Goal: Complete application form: Complete application form

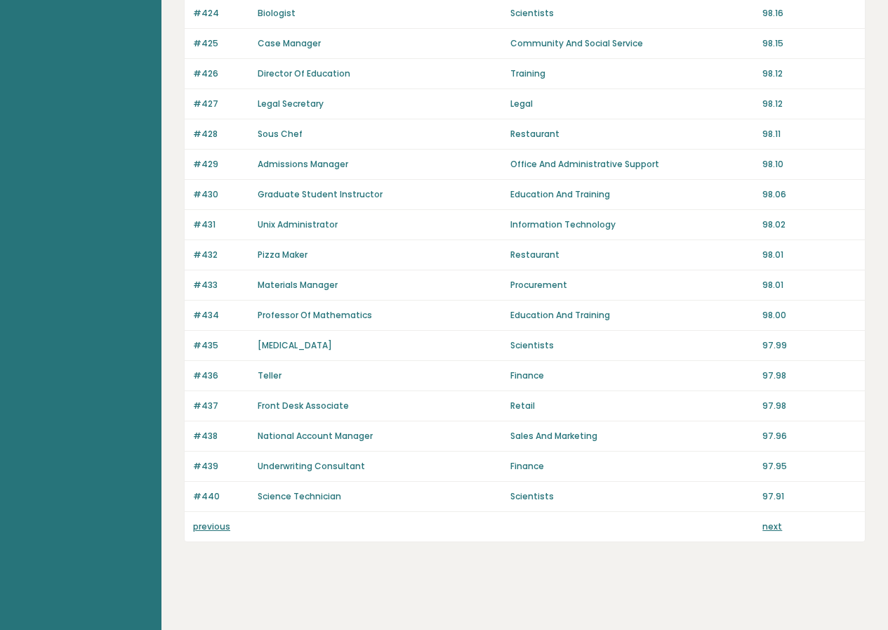
scroll to position [873, 0]
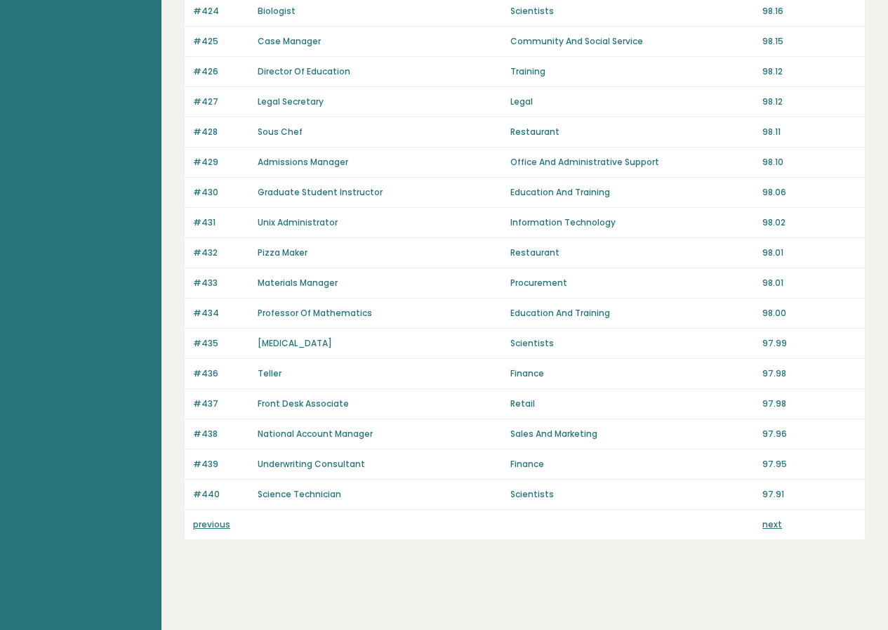
click at [211, 520] on link "previous" at bounding box center [211, 524] width 37 height 12
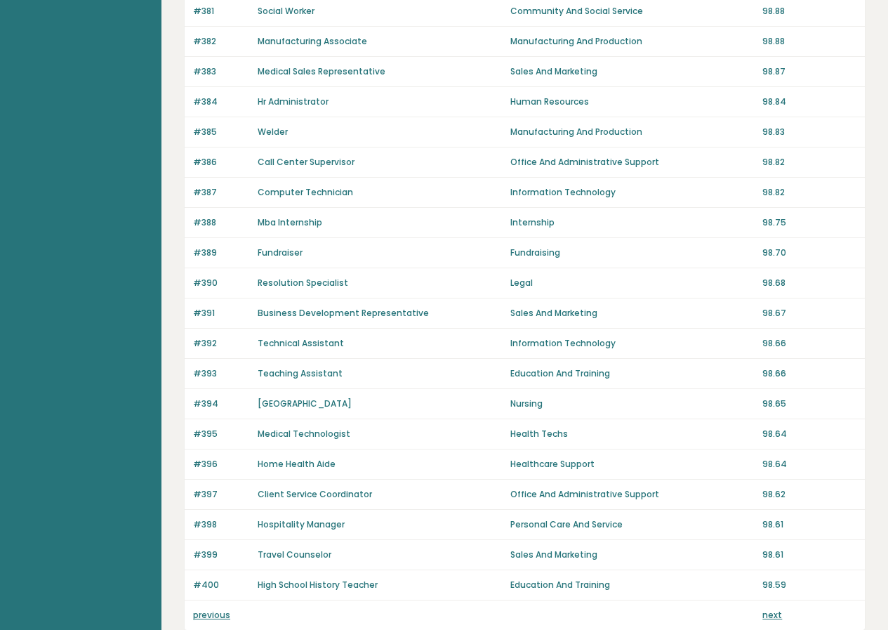
scroll to position [873, 0]
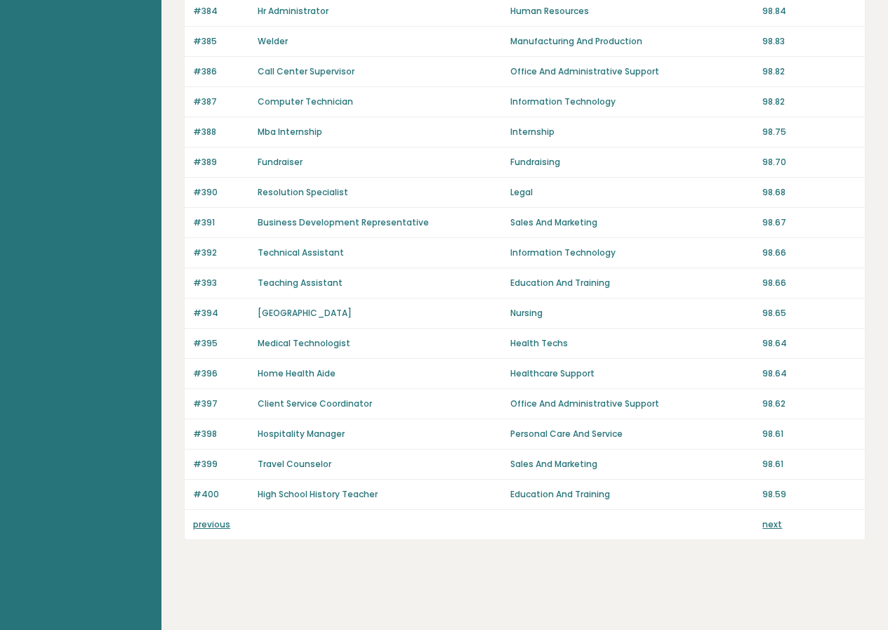
click at [199, 525] on link "previous" at bounding box center [211, 524] width 37 height 12
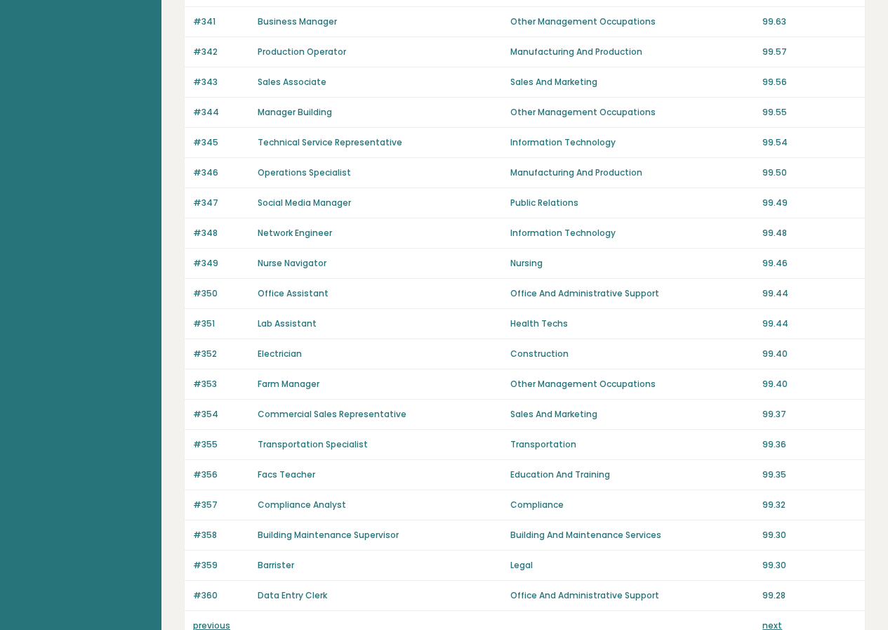
scroll to position [873, 0]
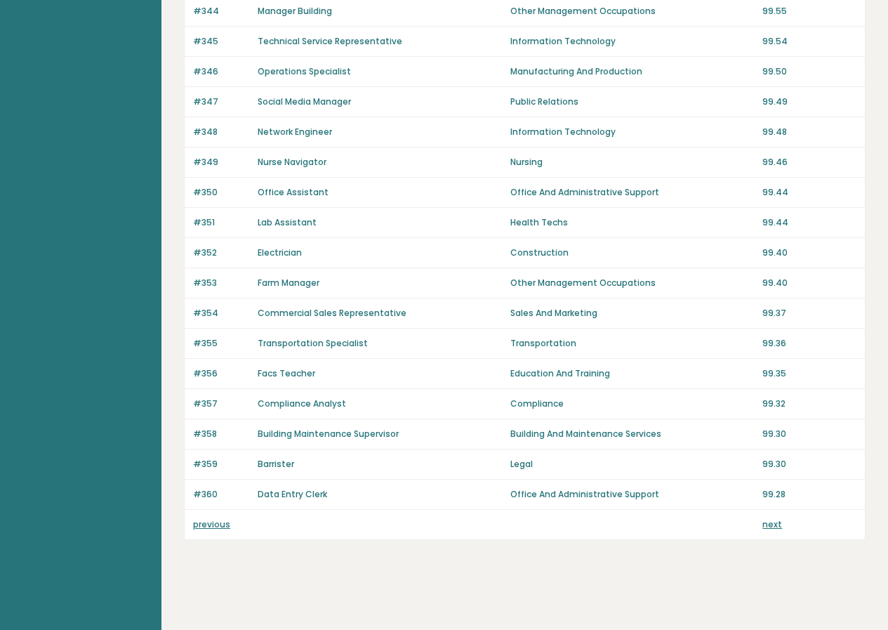
click at [213, 529] on link "previous" at bounding box center [211, 524] width 37 height 12
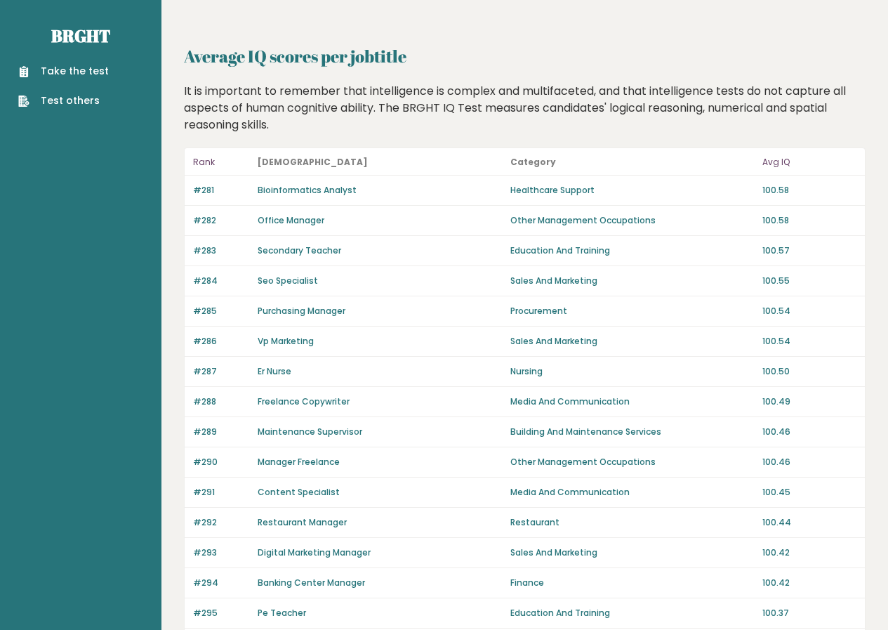
click at [210, 192] on p "#281" at bounding box center [221, 190] width 56 height 13
click at [85, 104] on link "Test others" at bounding box center [63, 100] width 91 height 15
click at [92, 62] on div "Take the test Test others" at bounding box center [80, 77] width 139 height 61
click at [101, 72] on link "Take the test" at bounding box center [63, 71] width 91 height 15
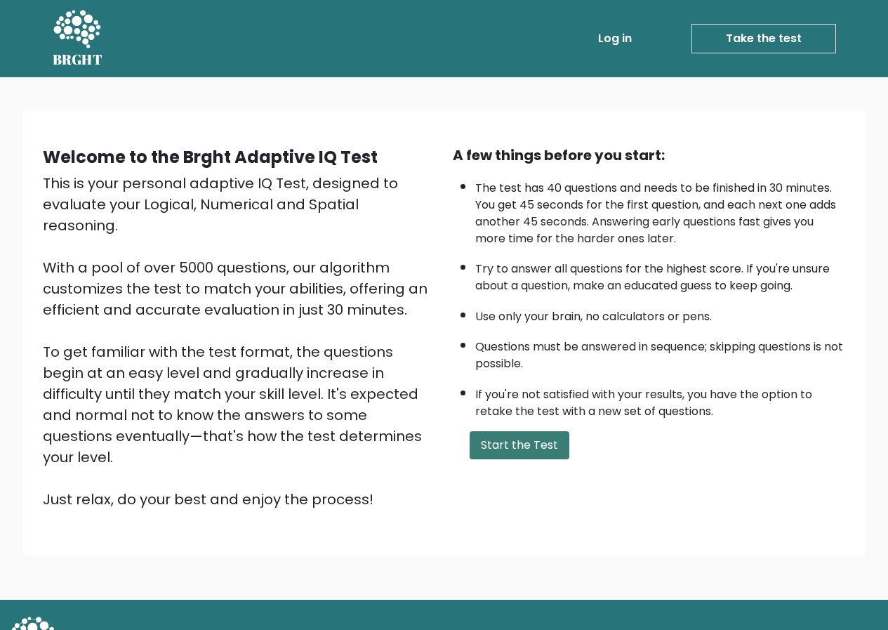
click at [527, 451] on button "Start the Test" at bounding box center [520, 445] width 100 height 28
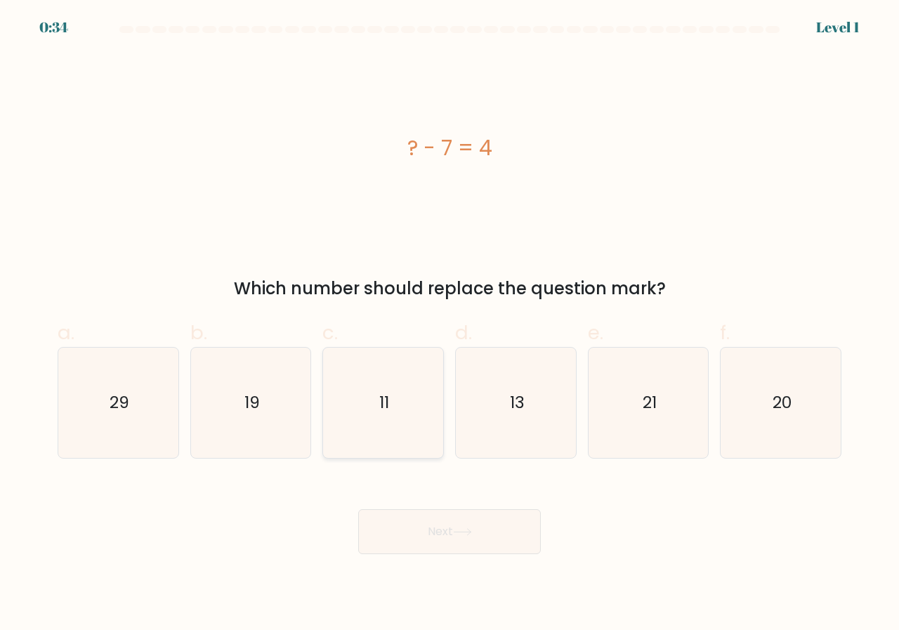
click at [383, 409] on text "11" at bounding box center [384, 402] width 10 height 23
click at [449, 324] on input "c. 11" at bounding box center [449, 319] width 1 height 9
radio input "true"
click at [436, 514] on button "Next" at bounding box center [449, 531] width 183 height 45
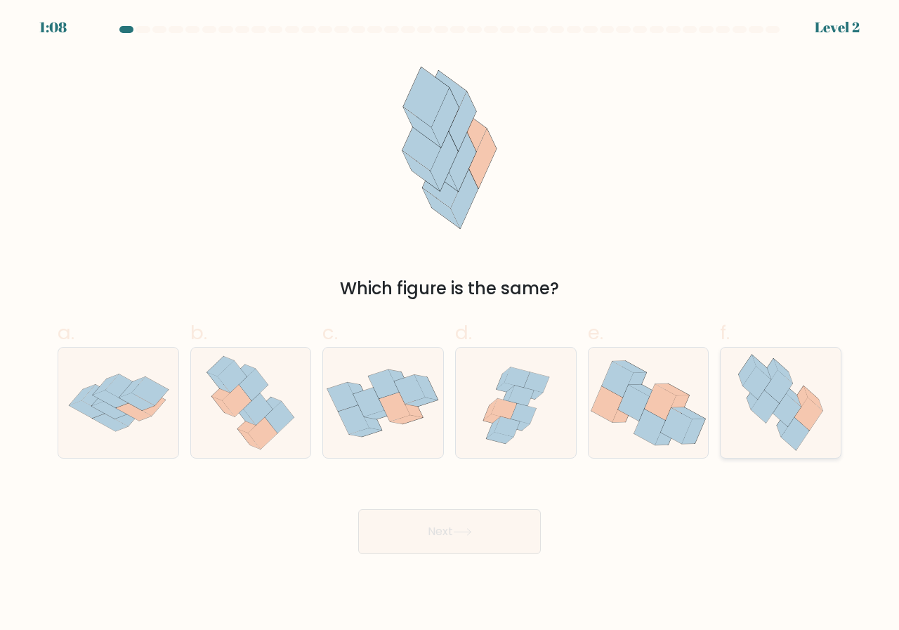
click at [786, 430] on icon at bounding box center [795, 434] width 29 height 33
click at [450, 324] on input "f." at bounding box center [449, 319] width 1 height 9
radio input "true"
click at [461, 527] on button "Next" at bounding box center [449, 531] width 183 height 45
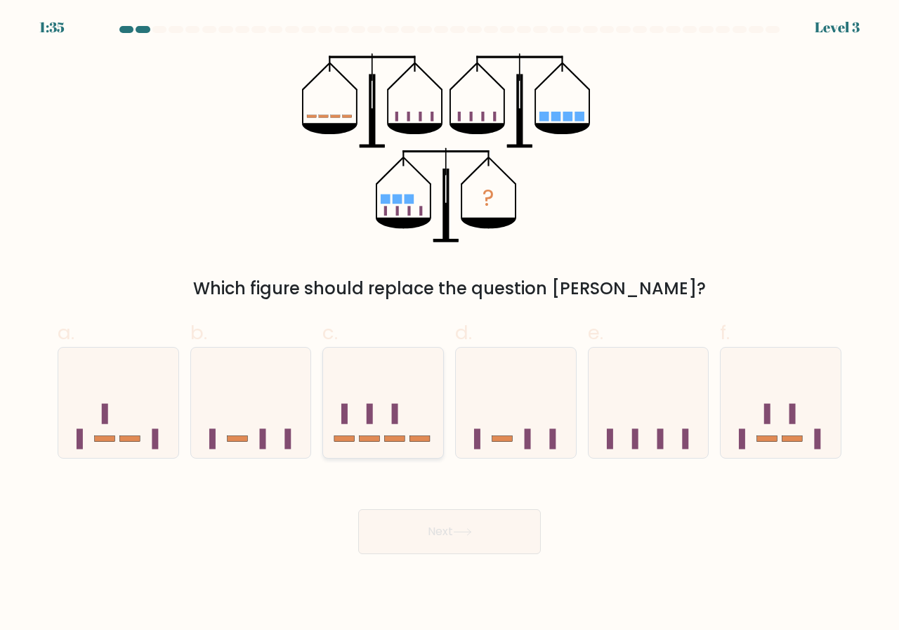
click at [377, 439] on rect at bounding box center [370, 439] width 20 height 6
click at [449, 324] on input "c." at bounding box center [449, 319] width 1 height 9
radio input "true"
click at [475, 548] on button "Next" at bounding box center [449, 531] width 183 height 45
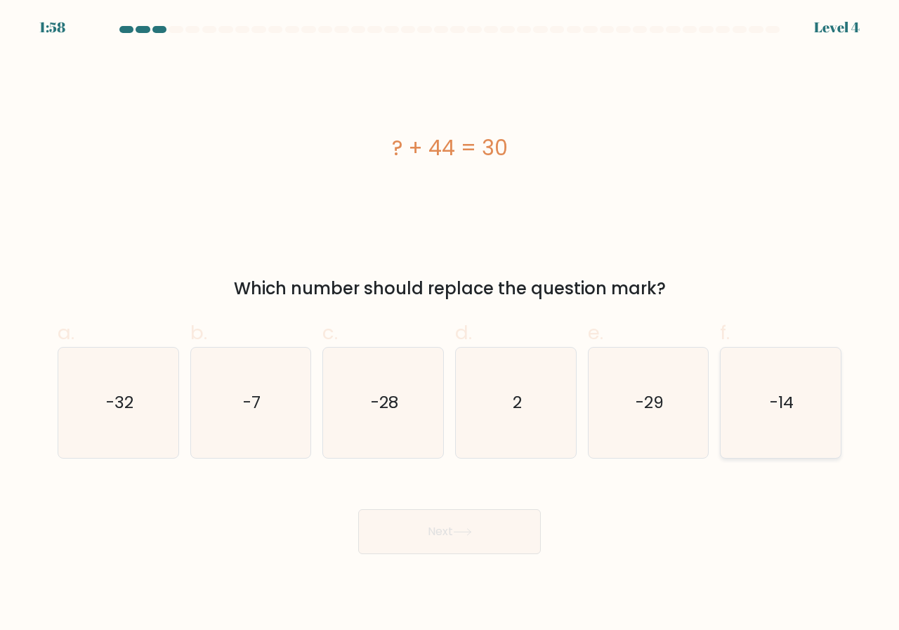
click at [784, 415] on icon "-14" at bounding box center [780, 403] width 110 height 110
click at [450, 324] on input "f. -14" at bounding box center [449, 319] width 1 height 9
radio input "true"
click at [466, 537] on button "Next" at bounding box center [449, 531] width 183 height 45
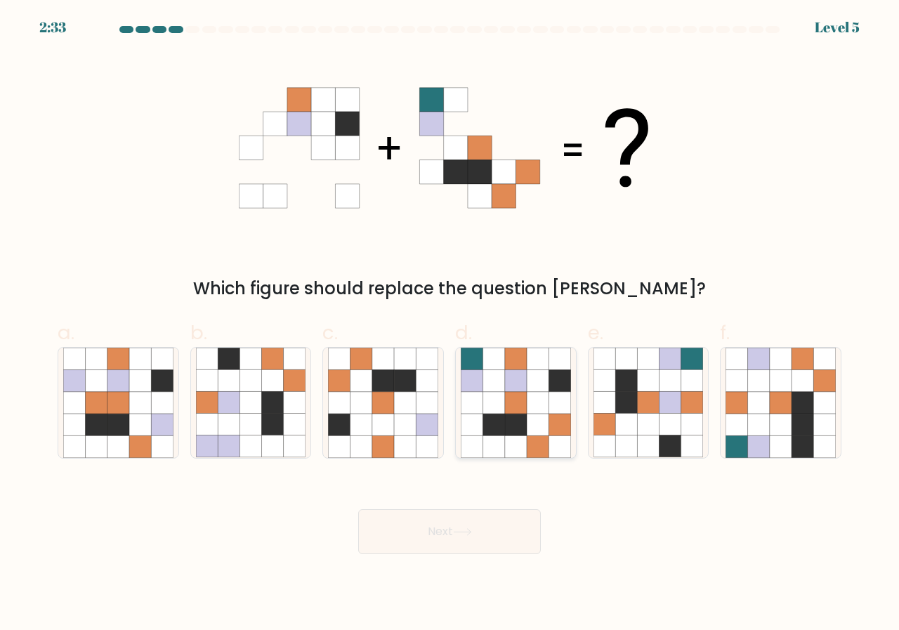
click at [530, 429] on icon at bounding box center [538, 425] width 22 height 22
click at [450, 324] on input "d." at bounding box center [449, 319] width 1 height 9
radio input "true"
click at [480, 529] on button "Next" at bounding box center [449, 531] width 183 height 45
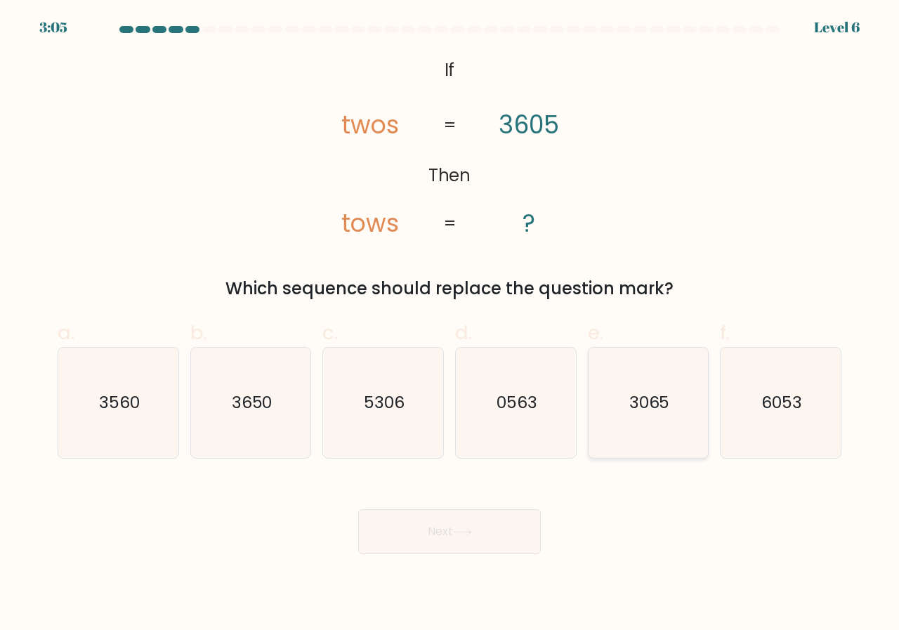
click at [634, 400] on text "3065" at bounding box center [649, 402] width 41 height 23
click at [450, 324] on input "e. 3065" at bounding box center [449, 319] width 1 height 9
radio input "true"
drag, startPoint x: 390, startPoint y: 548, endPoint x: 415, endPoint y: 524, distance: 34.8
click at [391, 548] on button "Next" at bounding box center [449, 531] width 183 height 45
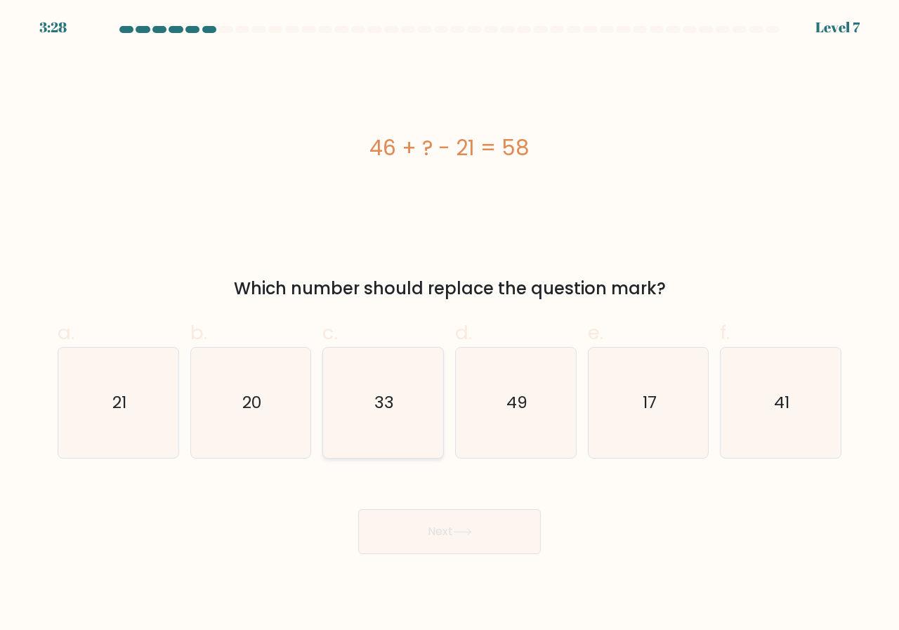
drag, startPoint x: 399, startPoint y: 421, endPoint x: 407, endPoint y: 435, distance: 15.4
click at [400, 423] on icon "33" at bounding box center [383, 403] width 110 height 110
click at [449, 324] on input "c. 33" at bounding box center [449, 319] width 1 height 9
radio input "true"
click at [455, 525] on button "Next" at bounding box center [449, 531] width 183 height 45
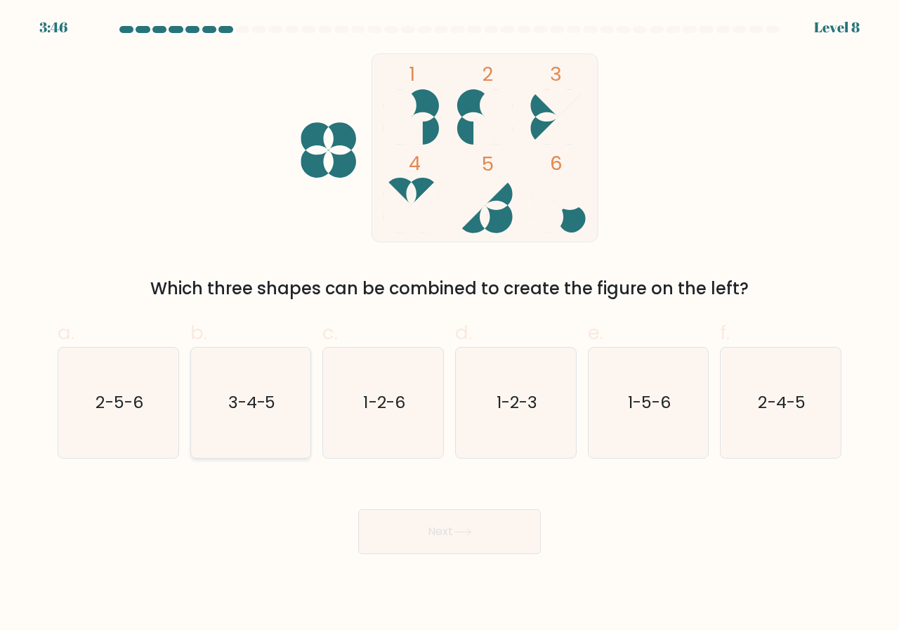
click at [251, 404] on text "3-4-5" at bounding box center [252, 402] width 48 height 23
click at [449, 324] on input "b. 3-4-5" at bounding box center [449, 319] width 1 height 9
radio input "true"
click at [466, 522] on button "Next" at bounding box center [449, 531] width 183 height 45
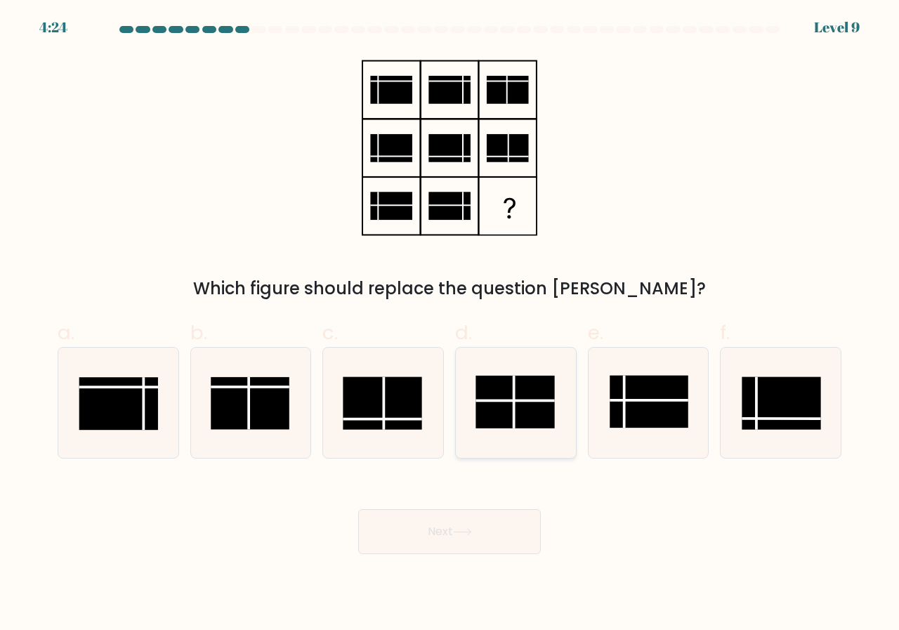
click at [500, 393] on rect at bounding box center [514, 402] width 79 height 53
click at [450, 324] on input "d." at bounding box center [449, 319] width 1 height 9
radio input "true"
click at [432, 527] on button "Next" at bounding box center [449, 531] width 183 height 45
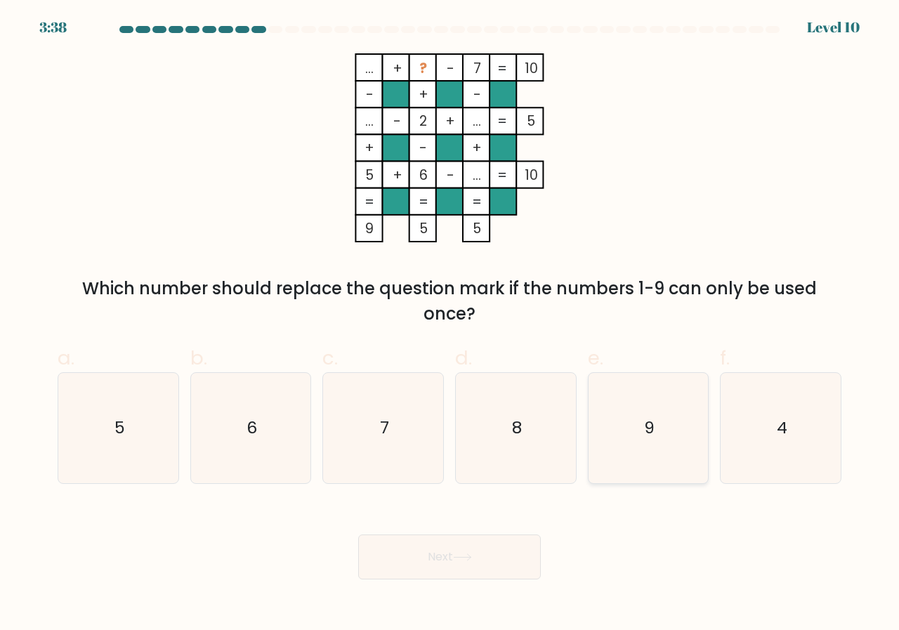
click at [629, 413] on icon "9" at bounding box center [648, 428] width 110 height 110
click at [450, 324] on input "e. 9" at bounding box center [449, 319] width 1 height 9
radio input "true"
click at [489, 565] on button "Next" at bounding box center [449, 556] width 183 height 45
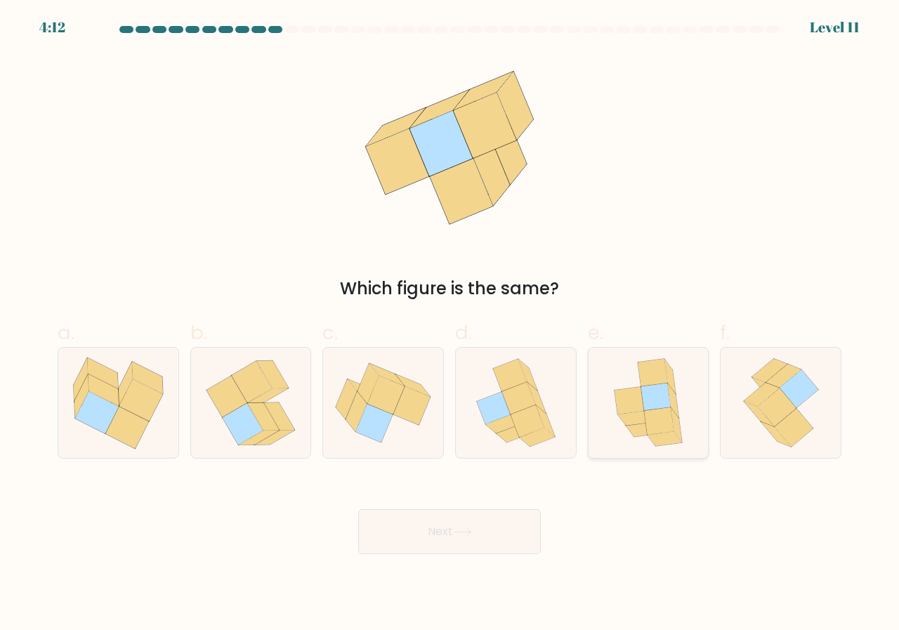
click at [668, 426] on icon at bounding box center [658, 421] width 29 height 27
click at [450, 324] on input "e." at bounding box center [449, 319] width 1 height 9
radio input "true"
click at [491, 539] on button "Next" at bounding box center [449, 531] width 183 height 45
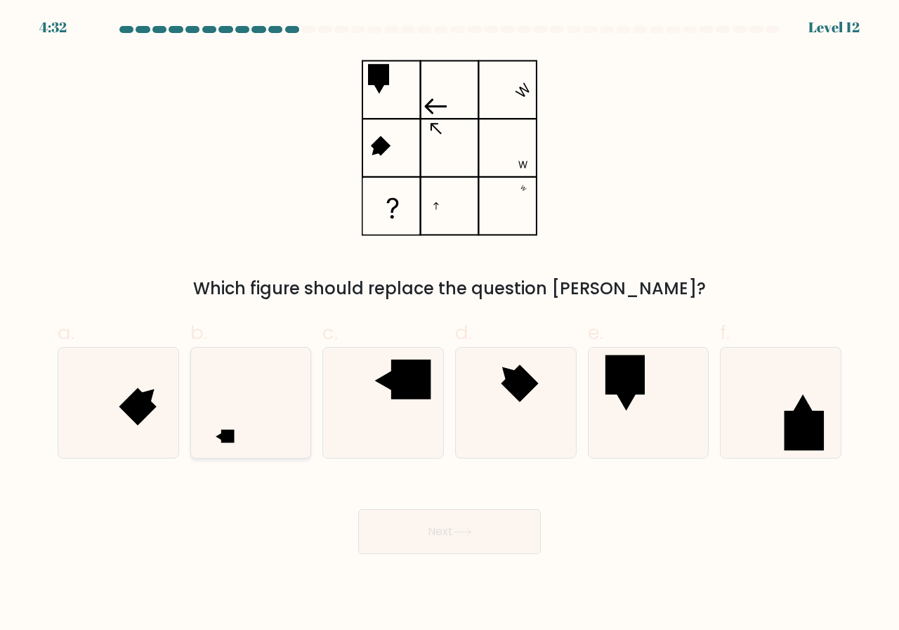
click at [227, 420] on icon at bounding box center [251, 403] width 110 height 110
click at [449, 324] on input "b." at bounding box center [449, 319] width 1 height 9
radio input "true"
click at [485, 530] on button "Next" at bounding box center [449, 531] width 183 height 45
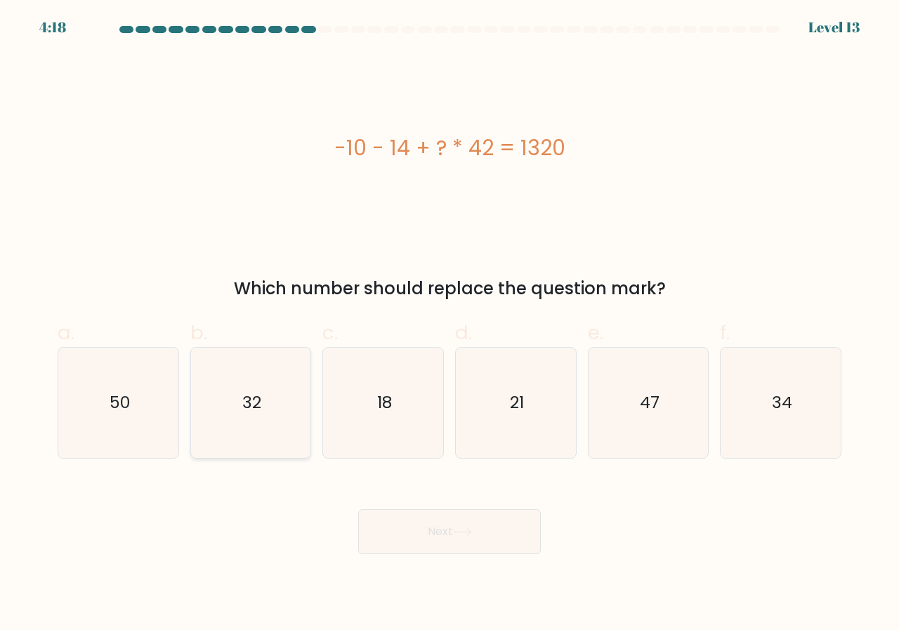
click at [251, 425] on icon "32" at bounding box center [251, 403] width 110 height 110
click at [449, 324] on input "b. 32" at bounding box center [449, 319] width 1 height 9
radio input "true"
click at [428, 522] on button "Next" at bounding box center [449, 531] width 183 height 45
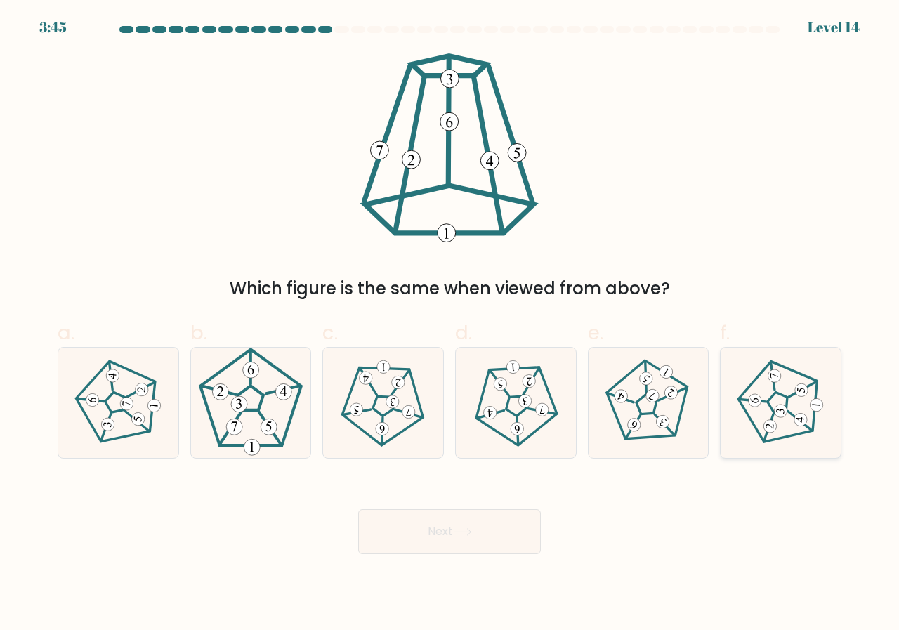
click at [775, 429] on 777 at bounding box center [770, 426] width 14 height 14
click at [450, 324] on input "f." at bounding box center [449, 319] width 1 height 9
radio input "true"
click at [497, 520] on button "Next" at bounding box center [449, 531] width 183 height 45
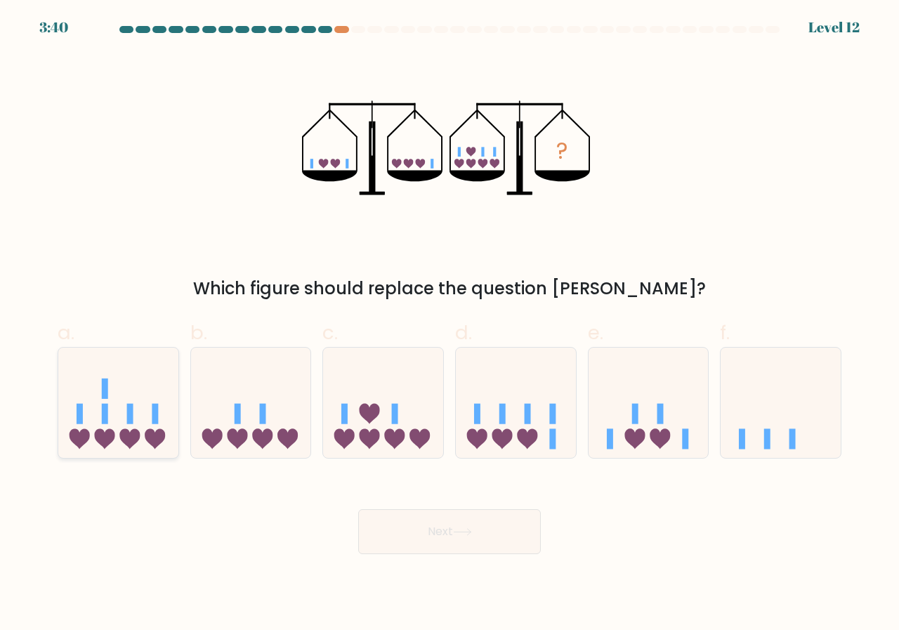
click at [119, 428] on icon at bounding box center [118, 402] width 120 height 99
click at [449, 324] on input "a." at bounding box center [449, 319] width 1 height 9
radio input "true"
click at [411, 529] on button "Next" at bounding box center [449, 531] width 183 height 45
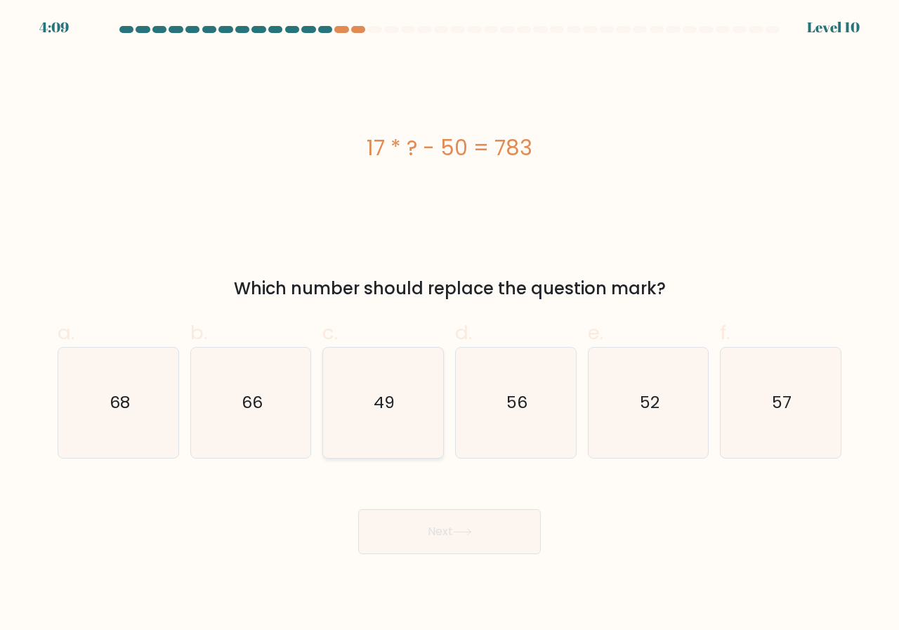
click at [376, 430] on icon "49" at bounding box center [383, 403] width 110 height 110
click at [449, 324] on input "c. 49" at bounding box center [449, 319] width 1 height 9
radio input "true"
drag, startPoint x: 452, startPoint y: 499, endPoint x: 472, endPoint y: 518, distance: 27.3
click at [454, 503] on div "Next" at bounding box center [449, 514] width 800 height 79
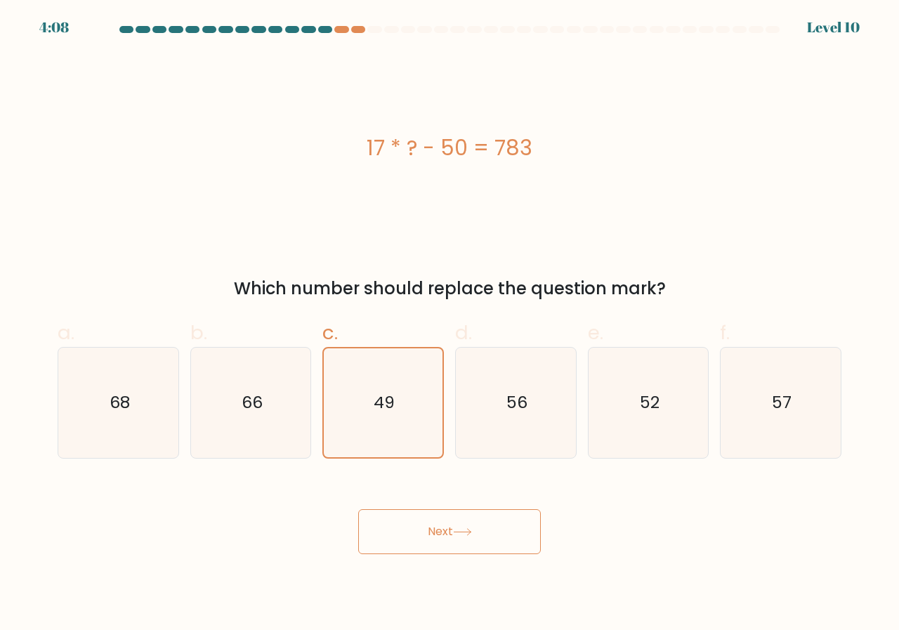
click at [479, 531] on button "Next" at bounding box center [449, 531] width 183 height 45
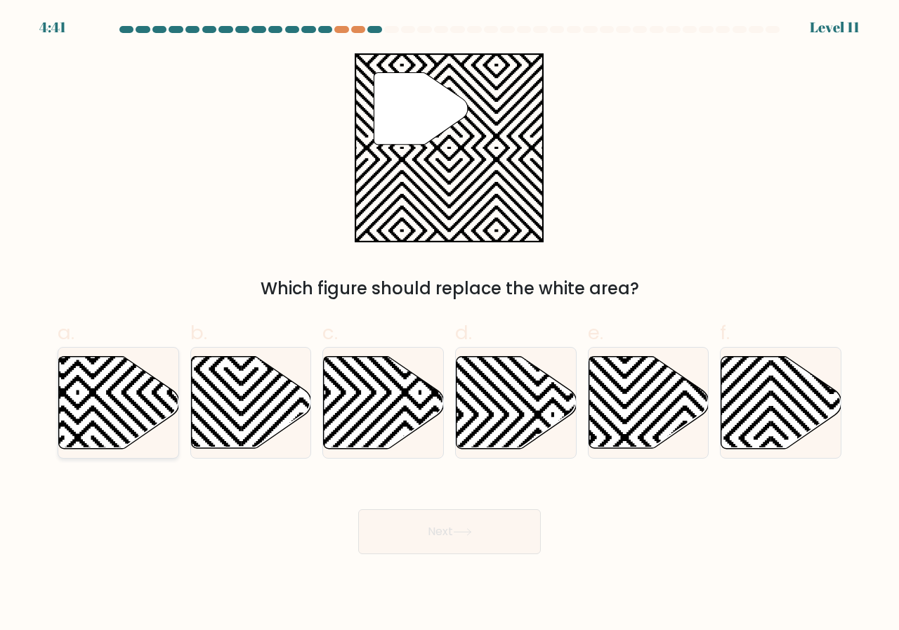
click at [97, 416] on icon at bounding box center [119, 403] width 120 height 92
click at [449, 324] on input "a." at bounding box center [449, 319] width 1 height 9
radio input "true"
click at [450, 545] on button "Next" at bounding box center [449, 531] width 183 height 45
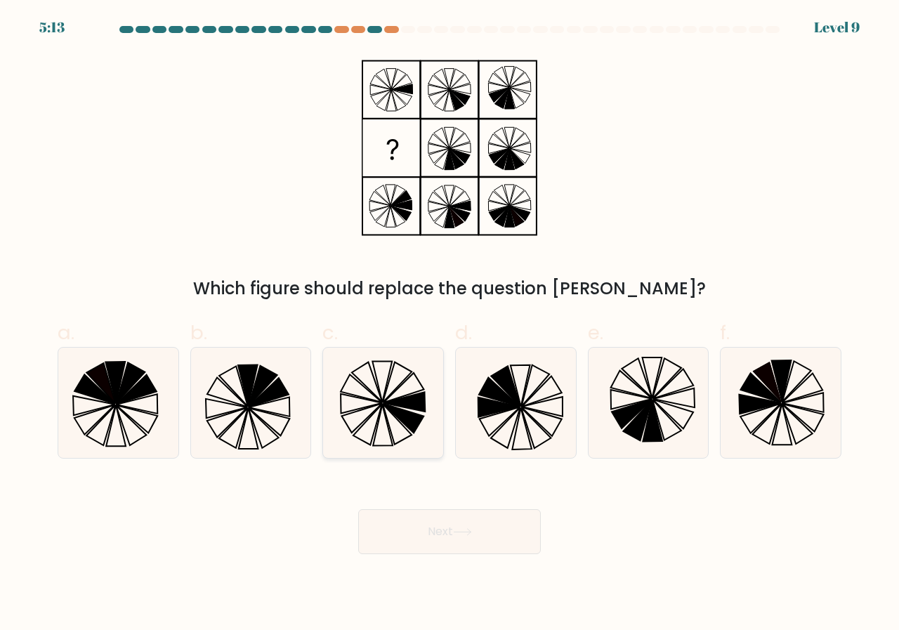
drag, startPoint x: 364, startPoint y: 390, endPoint x: 435, endPoint y: 428, distance: 80.7
click at [374, 395] on icon at bounding box center [383, 403] width 110 height 110
click at [449, 324] on input "c." at bounding box center [449, 319] width 1 height 9
radio input "true"
click at [523, 545] on button "Next" at bounding box center [449, 531] width 183 height 45
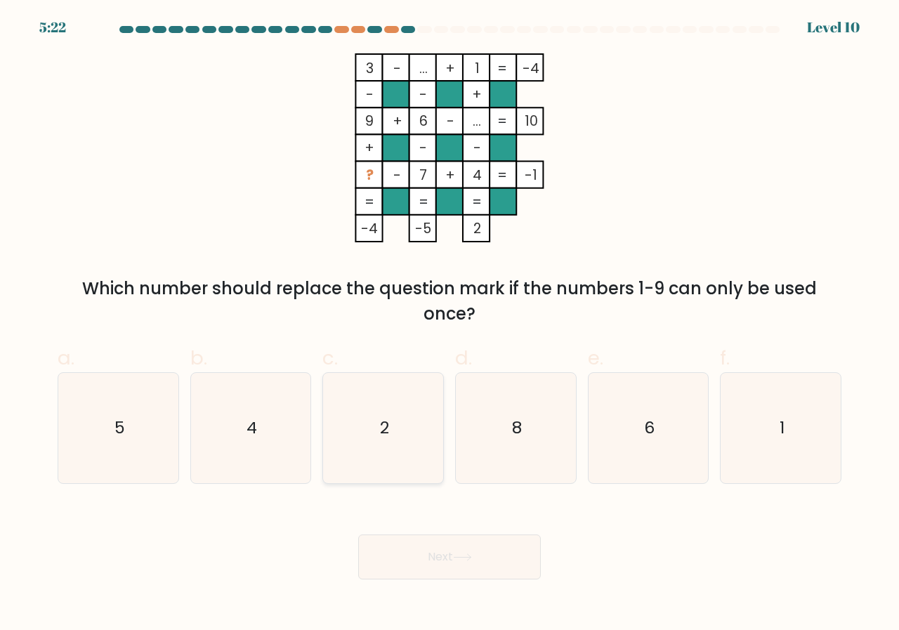
click at [376, 456] on icon "2" at bounding box center [383, 428] width 110 height 110
click at [449, 324] on input "c. 2" at bounding box center [449, 319] width 1 height 9
radio input "true"
drag, startPoint x: 494, startPoint y: 560, endPoint x: 506, endPoint y: 542, distance: 20.8
click at [497, 556] on button "Next" at bounding box center [449, 556] width 183 height 45
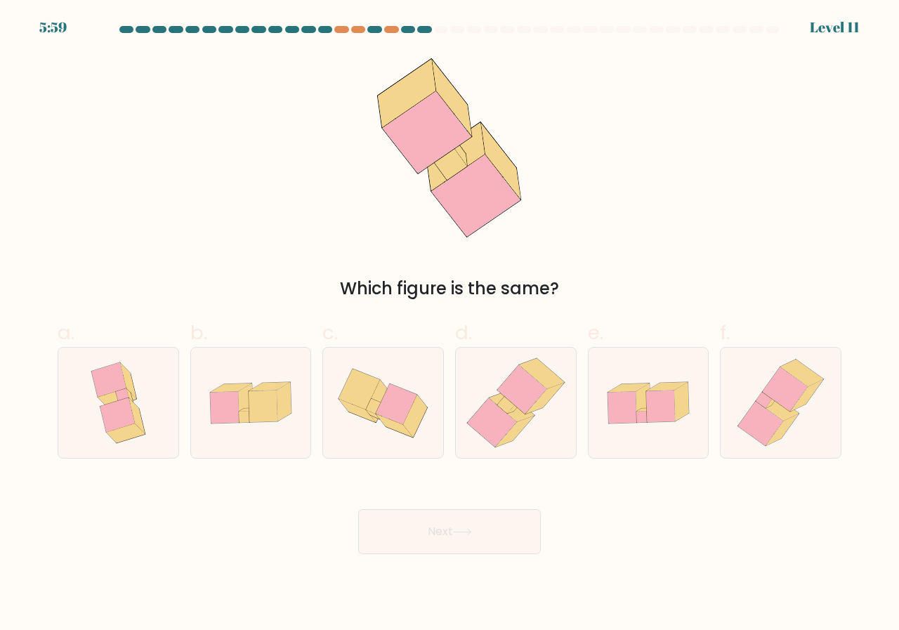
drag, startPoint x: 489, startPoint y: 416, endPoint x: 492, endPoint y: 470, distance: 54.1
click at [489, 417] on icon at bounding box center [491, 422] width 49 height 48
click at [450, 324] on input "d." at bounding box center [449, 319] width 1 height 9
radio input "true"
click at [475, 519] on button "Next" at bounding box center [449, 531] width 183 height 45
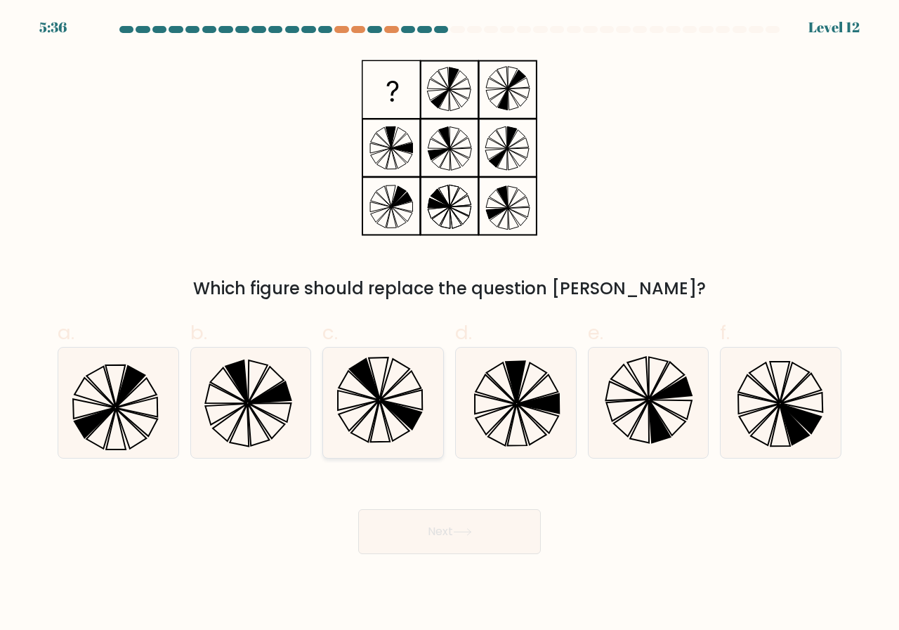
drag, startPoint x: 385, startPoint y: 378, endPoint x: 422, endPoint y: 436, distance: 69.1
click at [385, 379] on icon at bounding box center [383, 403] width 110 height 110
click at [449, 324] on input "c." at bounding box center [449, 319] width 1 height 9
radio input "true"
click at [440, 519] on button "Next" at bounding box center [449, 531] width 183 height 45
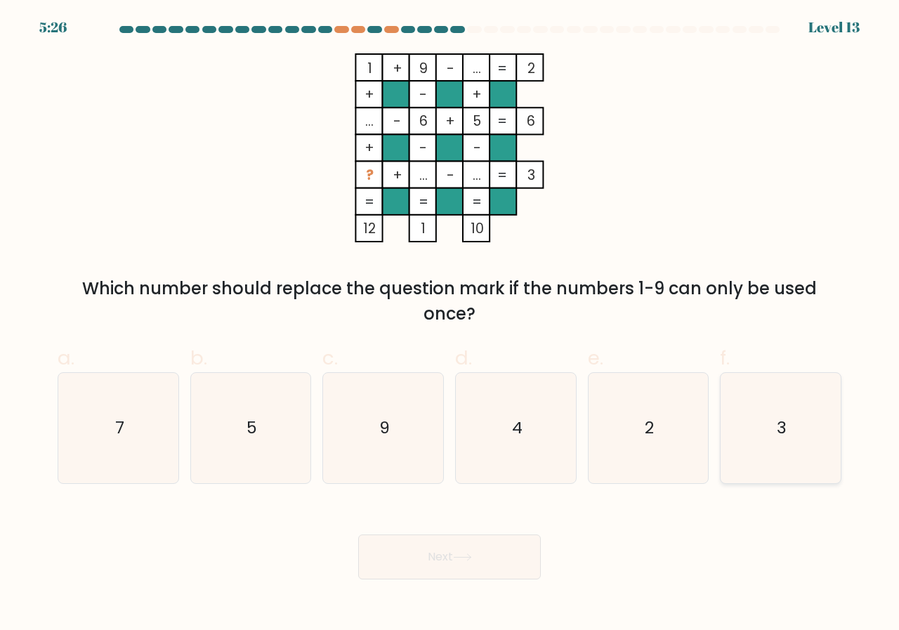
click at [768, 428] on icon "3" at bounding box center [780, 428] width 110 height 110
click at [450, 324] on input "f. 3" at bounding box center [449, 319] width 1 height 9
radio input "true"
click at [556, 407] on icon "4" at bounding box center [516, 428] width 110 height 110
click at [450, 324] on input "d. 4" at bounding box center [449, 319] width 1 height 9
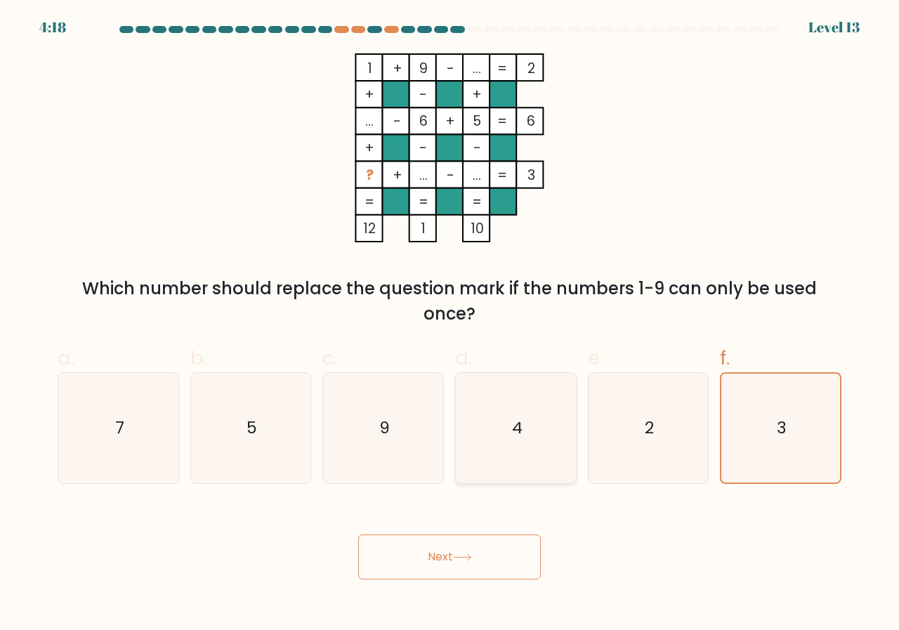
radio input "true"
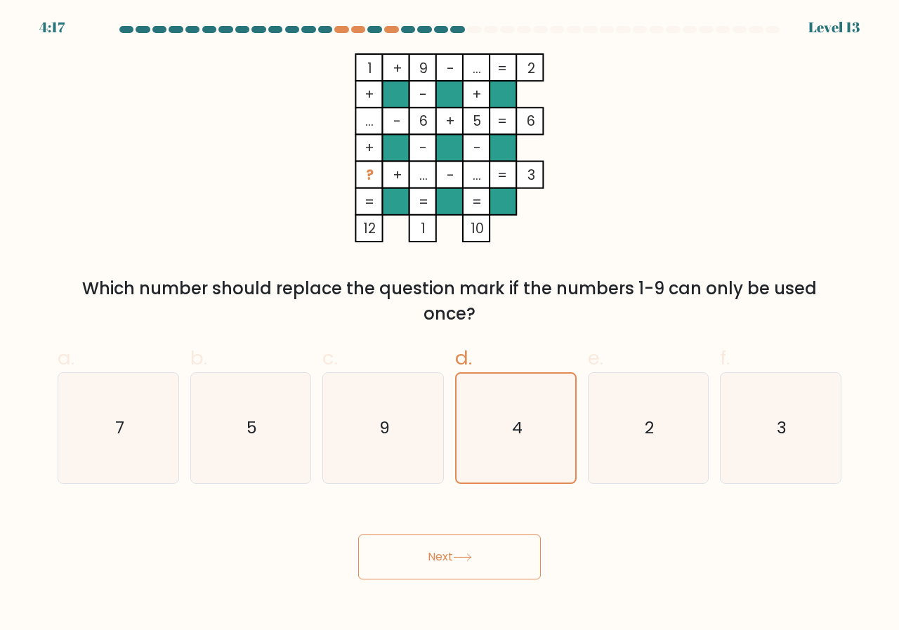
click at [485, 554] on button "Next" at bounding box center [449, 556] width 183 height 45
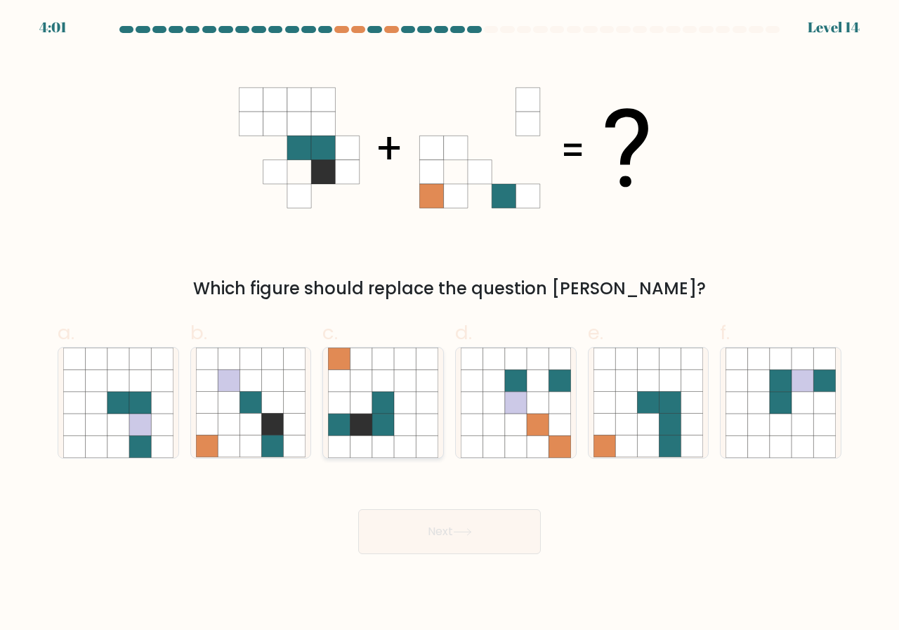
click at [411, 424] on icon at bounding box center [405, 425] width 22 height 22
click at [449, 324] on input "c." at bounding box center [449, 319] width 1 height 9
radio input "true"
click at [436, 529] on button "Next" at bounding box center [449, 531] width 183 height 45
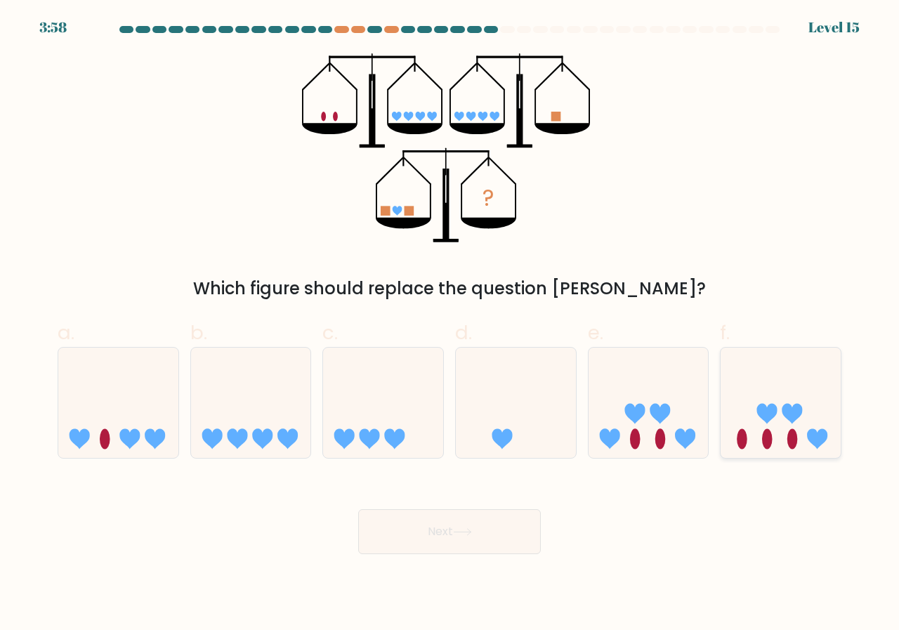
click at [778, 448] on icon at bounding box center [780, 402] width 120 height 99
click at [450, 324] on input "f." at bounding box center [449, 319] width 1 height 9
radio input "true"
drag, startPoint x: 443, startPoint y: 529, endPoint x: 485, endPoint y: 515, distance: 44.4
click at [444, 528] on button "Next" at bounding box center [449, 531] width 183 height 45
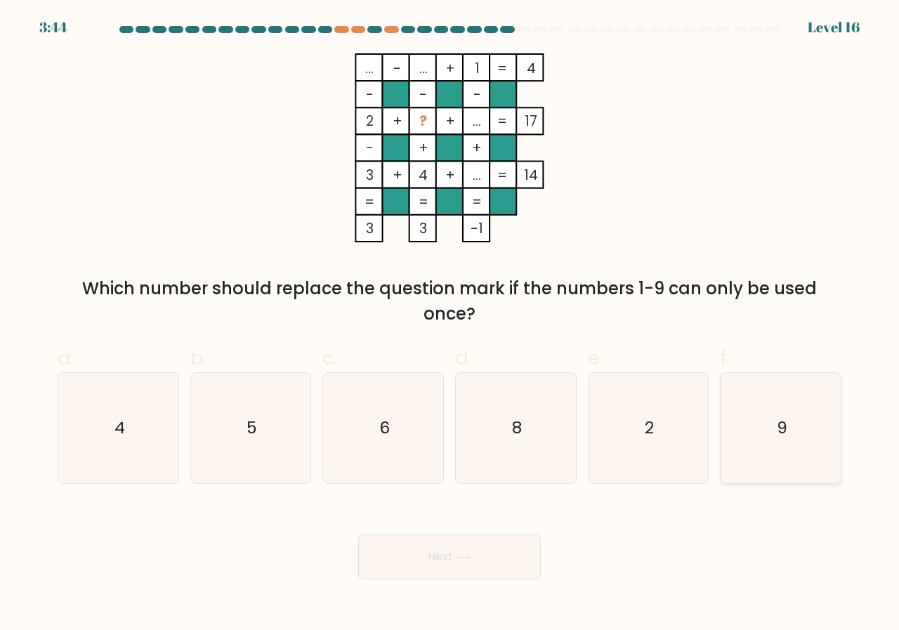
drag, startPoint x: 788, startPoint y: 442, endPoint x: 753, endPoint y: 463, distance: 40.3
click at [785, 444] on icon "9" at bounding box center [780, 428] width 110 height 110
click at [450, 324] on input "f. 9" at bounding box center [449, 319] width 1 height 9
radio input "true"
click at [495, 583] on body "3:43 Level 16" at bounding box center [449, 315] width 899 height 630
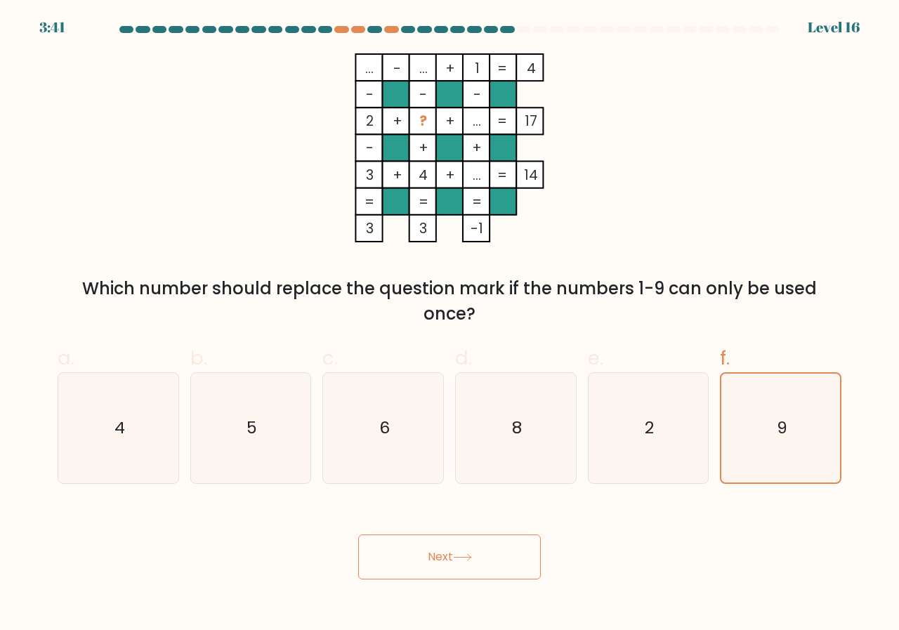
click at [502, 565] on button "Next" at bounding box center [449, 556] width 183 height 45
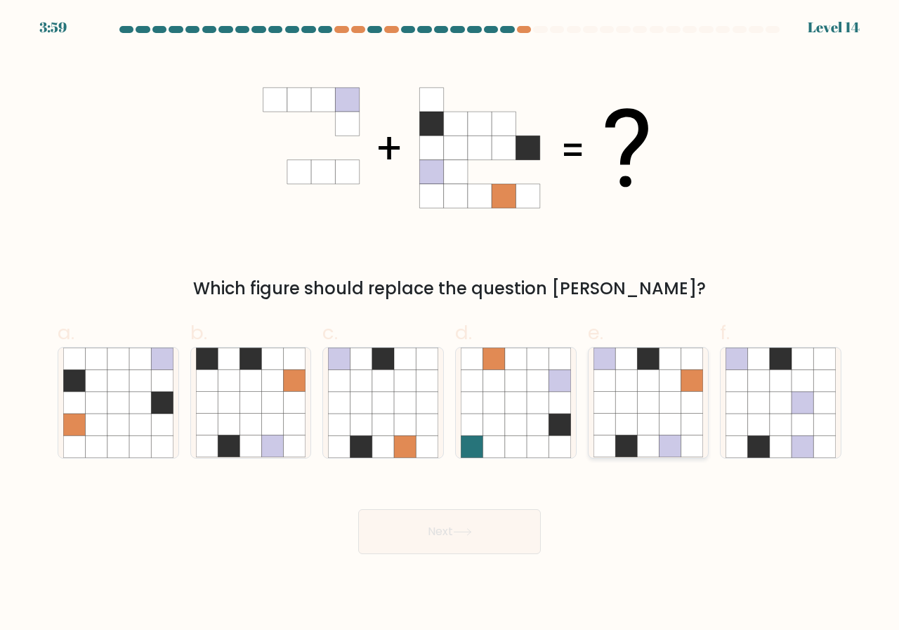
click at [664, 396] on icon at bounding box center [670, 403] width 22 height 22
click at [450, 324] on input "e." at bounding box center [449, 319] width 1 height 9
radio input "true"
click at [431, 526] on button "Next" at bounding box center [449, 531] width 183 height 45
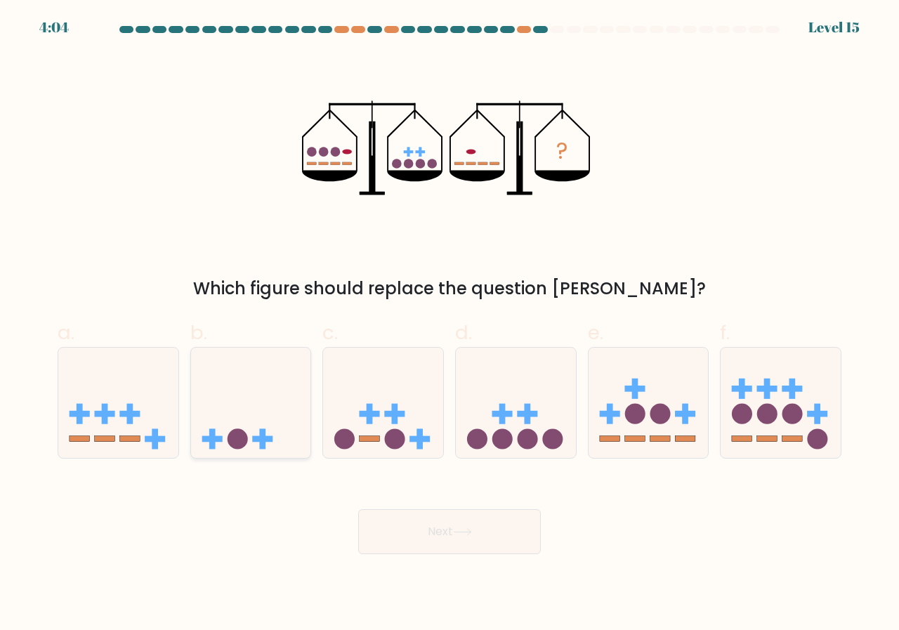
click at [242, 443] on circle at bounding box center [237, 439] width 20 height 20
click at [449, 324] on input "b." at bounding box center [449, 319] width 1 height 9
radio input "true"
click at [433, 513] on button "Next" at bounding box center [449, 531] width 183 height 45
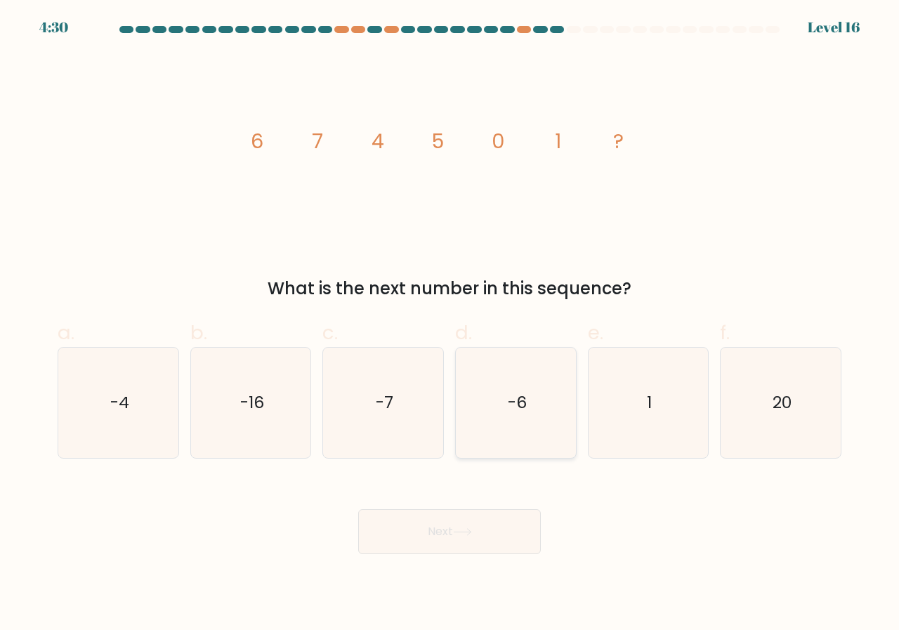
click at [473, 400] on icon "-6" at bounding box center [516, 403] width 110 height 110
click at [450, 324] on input "d. -6" at bounding box center [449, 319] width 1 height 9
radio input "true"
click at [473, 522] on button "Next" at bounding box center [449, 531] width 183 height 45
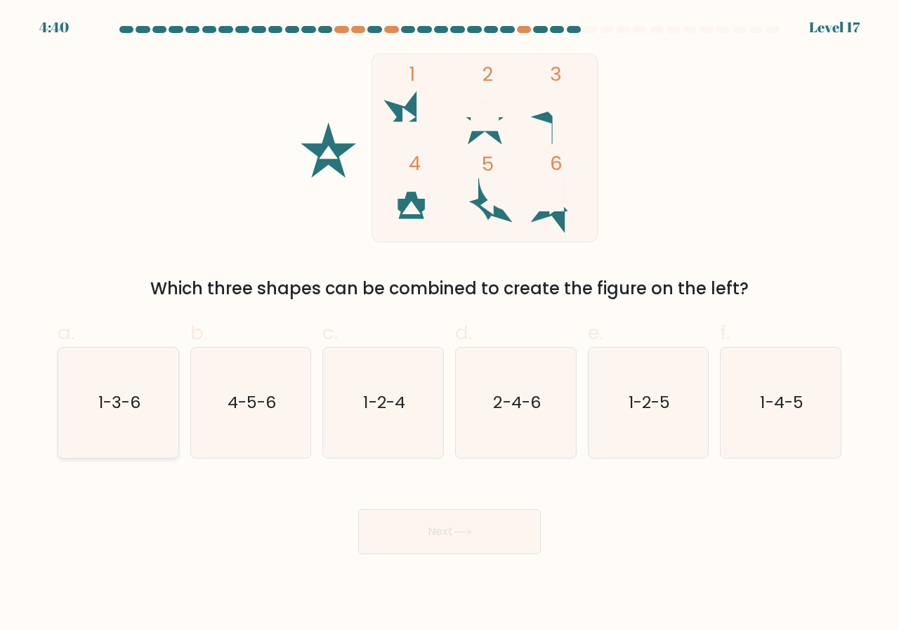
click at [131, 420] on icon "1-3-6" at bounding box center [118, 403] width 110 height 110
click at [449, 324] on input "a. 1-3-6" at bounding box center [449, 319] width 1 height 9
radio input "true"
click at [421, 543] on button "Next" at bounding box center [449, 531] width 183 height 45
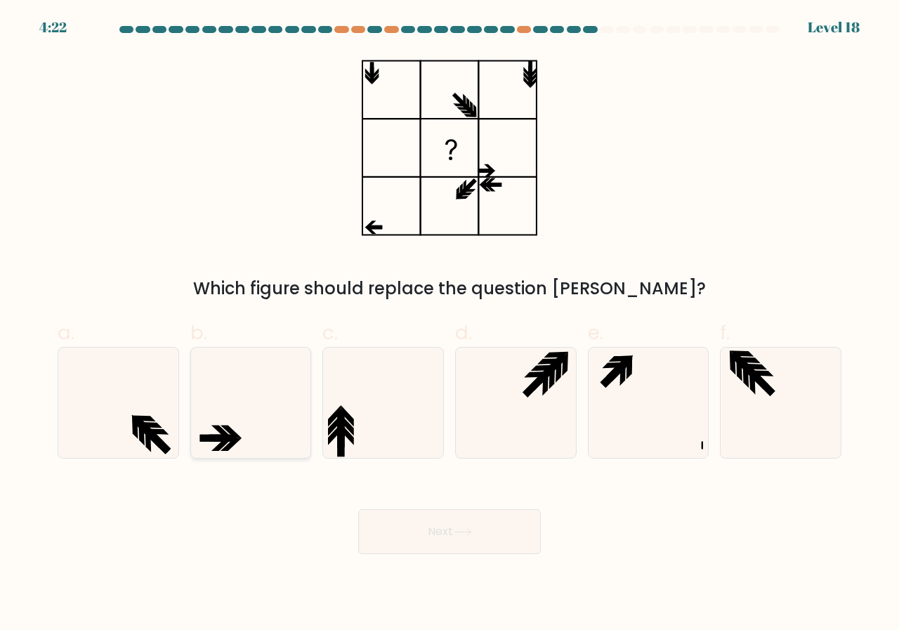
click at [268, 418] on icon at bounding box center [251, 403] width 110 height 110
click at [449, 324] on input "b." at bounding box center [449, 319] width 1 height 9
radio input "true"
click at [457, 527] on button "Next" at bounding box center [449, 531] width 183 height 45
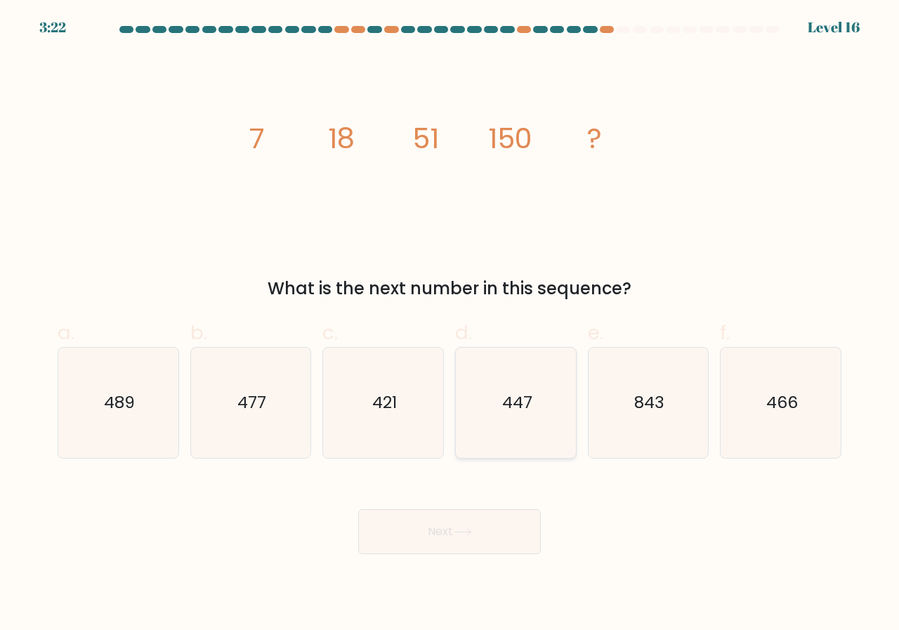
click at [527, 421] on icon "447" at bounding box center [516, 403] width 110 height 110
click at [450, 324] on input "d. 447" at bounding box center [449, 319] width 1 height 9
radio input "true"
drag, startPoint x: 470, startPoint y: 533, endPoint x: 488, endPoint y: 517, distance: 23.9
click at [470, 534] on icon at bounding box center [462, 532] width 19 height 8
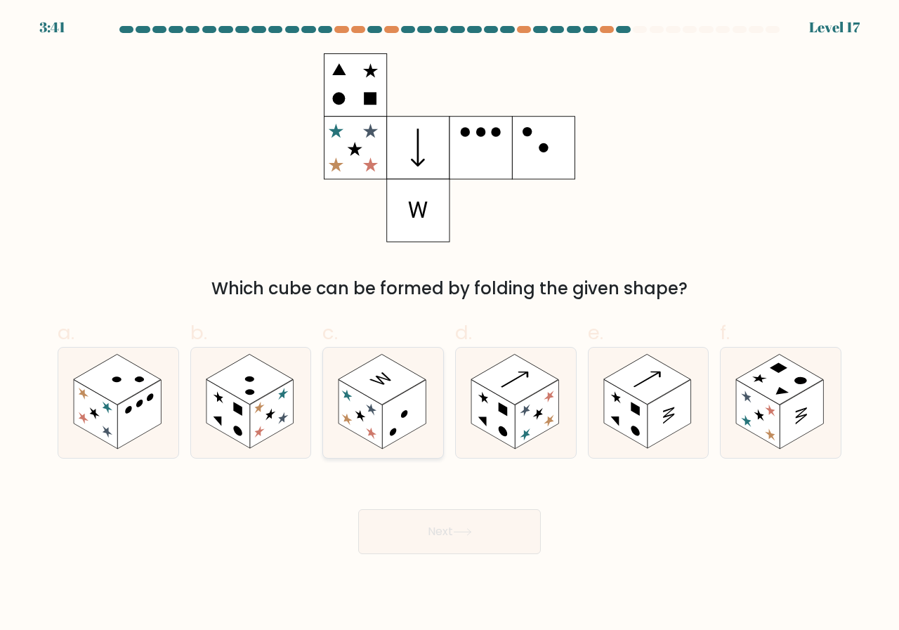
click at [386, 384] on rect at bounding box center [381, 380] width 87 height 51
click at [449, 324] on input "c." at bounding box center [449, 319] width 1 height 9
radio input "true"
click at [386, 384] on rect at bounding box center [382, 380] width 86 height 50
click at [449, 324] on input "c." at bounding box center [449, 319] width 1 height 9
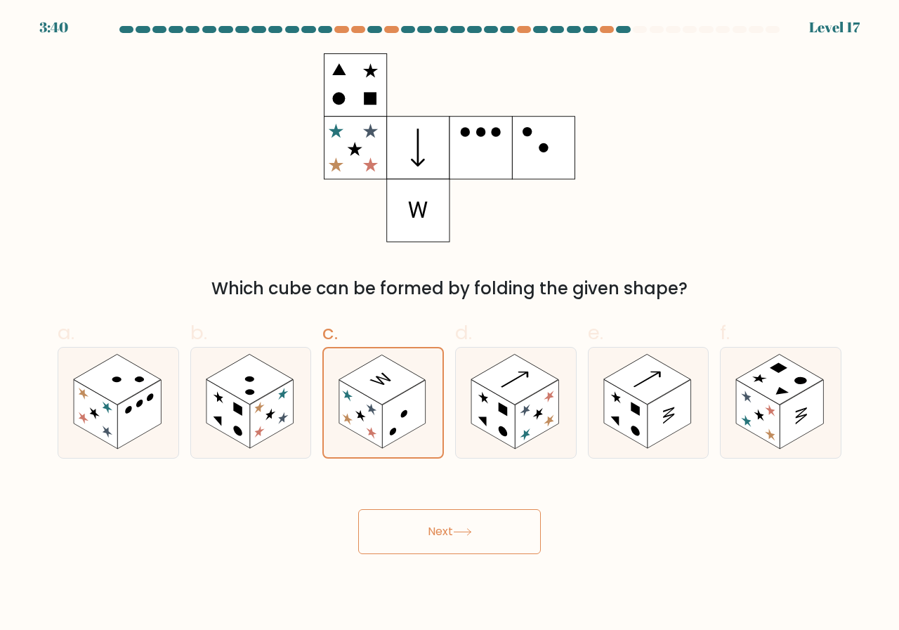
click at [478, 544] on button "Next" at bounding box center [449, 531] width 183 height 45
click at [494, 529] on button "Next" at bounding box center [449, 531] width 183 height 45
click at [573, 258] on div "Which cube can be formed by folding the given shape?" at bounding box center [449, 177] width 800 height 248
click at [462, 533] on icon at bounding box center [462, 532] width 19 height 8
click at [687, 164] on div "Which cube can be formed by folding the given shape?" at bounding box center [449, 177] width 800 height 248
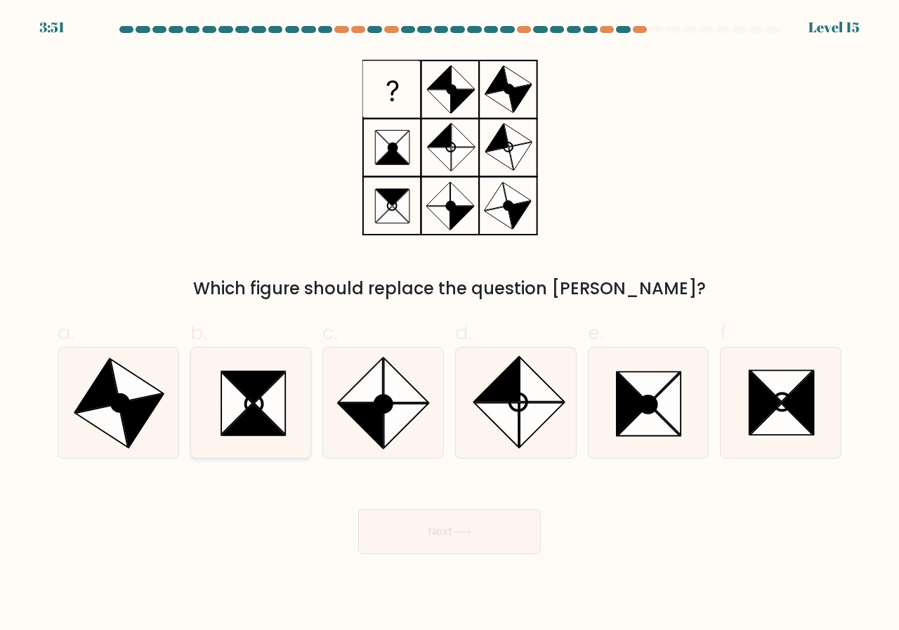
click at [222, 441] on icon at bounding box center [251, 403] width 110 height 110
click at [449, 324] on input "b." at bounding box center [449, 319] width 1 height 9
radio input "true"
click at [471, 537] on button "Next" at bounding box center [449, 531] width 183 height 45
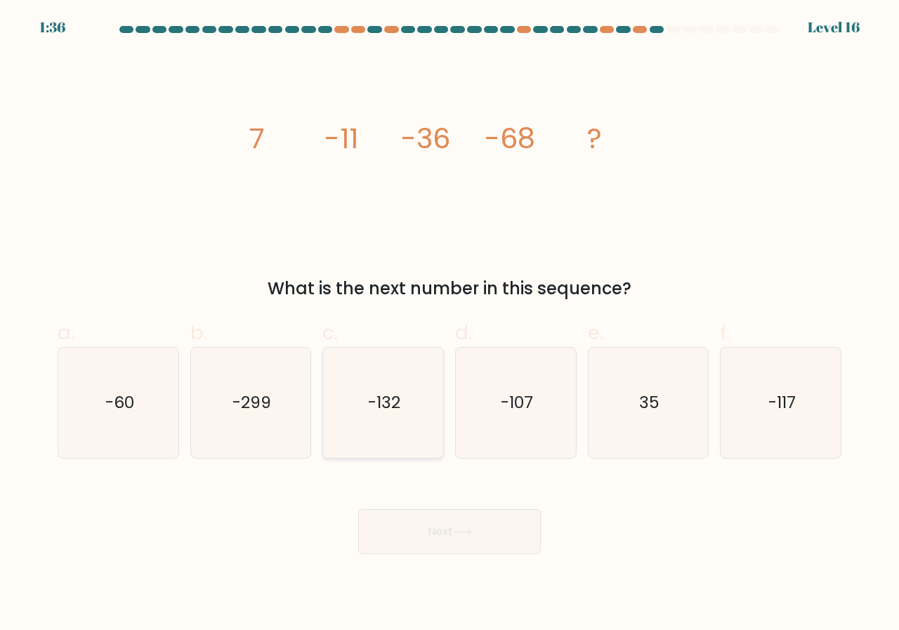
click at [379, 402] on text "-132" at bounding box center [384, 402] width 32 height 23
click at [449, 324] on input "c. -132" at bounding box center [449, 319] width 1 height 9
radio input "true"
drag, startPoint x: 461, startPoint y: 523, endPoint x: 468, endPoint y: 526, distance: 7.6
click at [461, 526] on button "Next" at bounding box center [449, 531] width 183 height 45
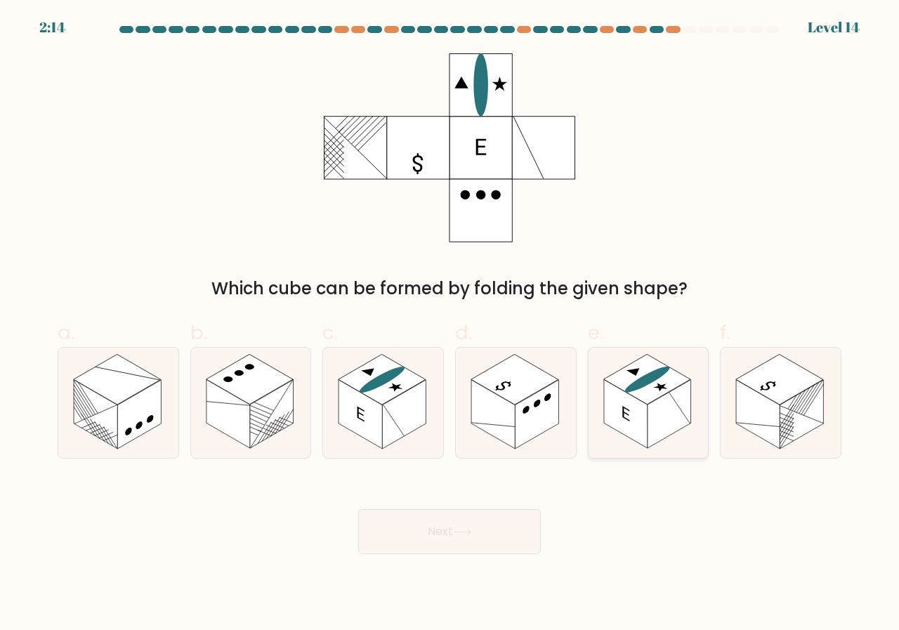
click at [647, 418] on rect at bounding box center [626, 414] width 44 height 69
click at [450, 324] on input "e." at bounding box center [449, 319] width 1 height 9
radio input "true"
click at [508, 548] on button "Next" at bounding box center [449, 531] width 183 height 45
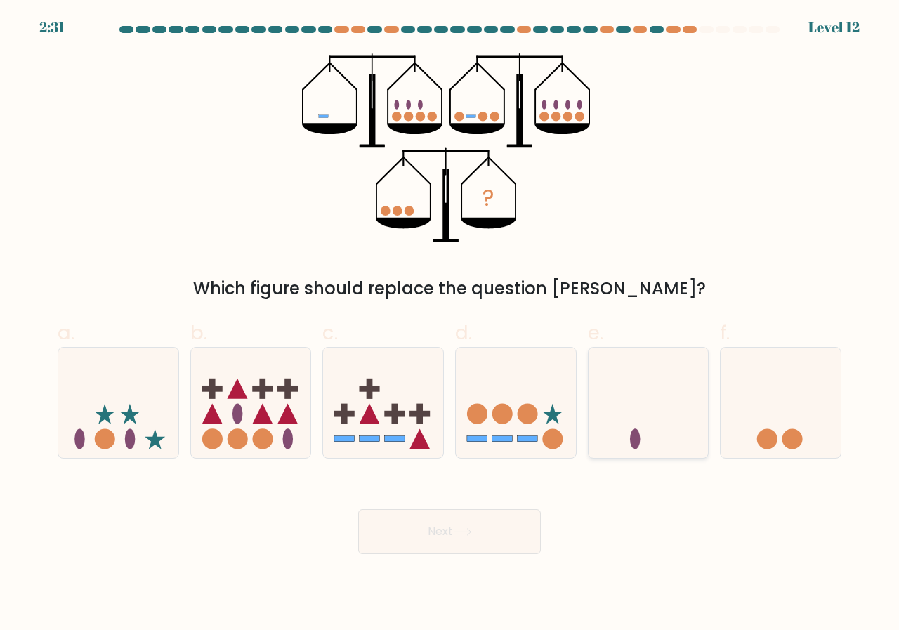
click at [632, 407] on icon at bounding box center [648, 402] width 120 height 99
click at [450, 324] on input "e." at bounding box center [449, 319] width 1 height 9
radio input "true"
drag, startPoint x: 439, startPoint y: 521, endPoint x: 470, endPoint y: 502, distance: 36.8
click at [441, 521] on button "Next" at bounding box center [449, 531] width 183 height 45
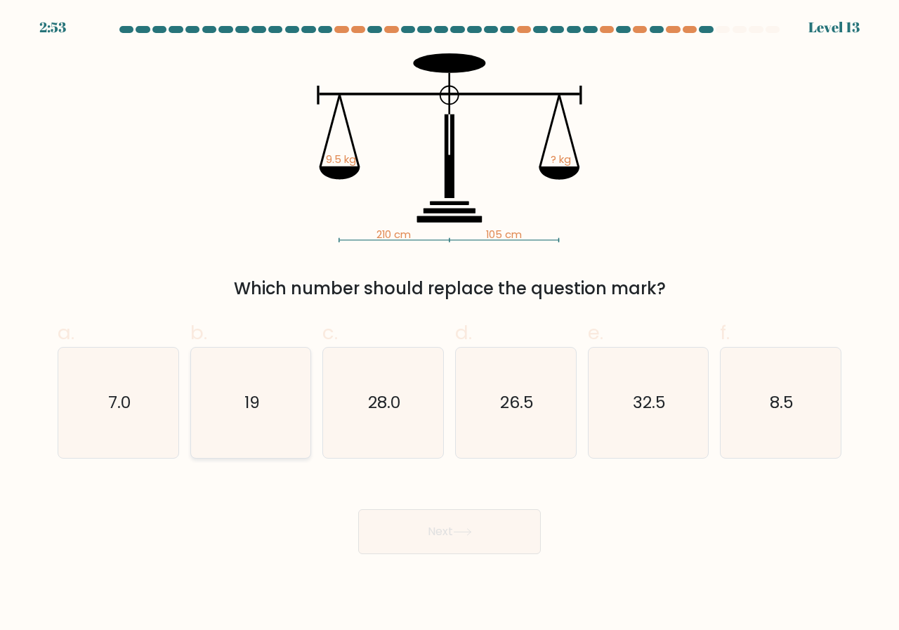
drag, startPoint x: 245, startPoint y: 381, endPoint x: 294, endPoint y: 395, distance: 51.1
click at [255, 383] on icon "19" at bounding box center [251, 403] width 110 height 110
click at [476, 529] on button "Next" at bounding box center [449, 531] width 183 height 45
click at [734, 256] on div "210 cm 105 cm 9.5 kg ? kg Which number should replace the question mark?" at bounding box center [449, 177] width 800 height 248
click at [265, 409] on icon "19" at bounding box center [251, 403] width 110 height 110
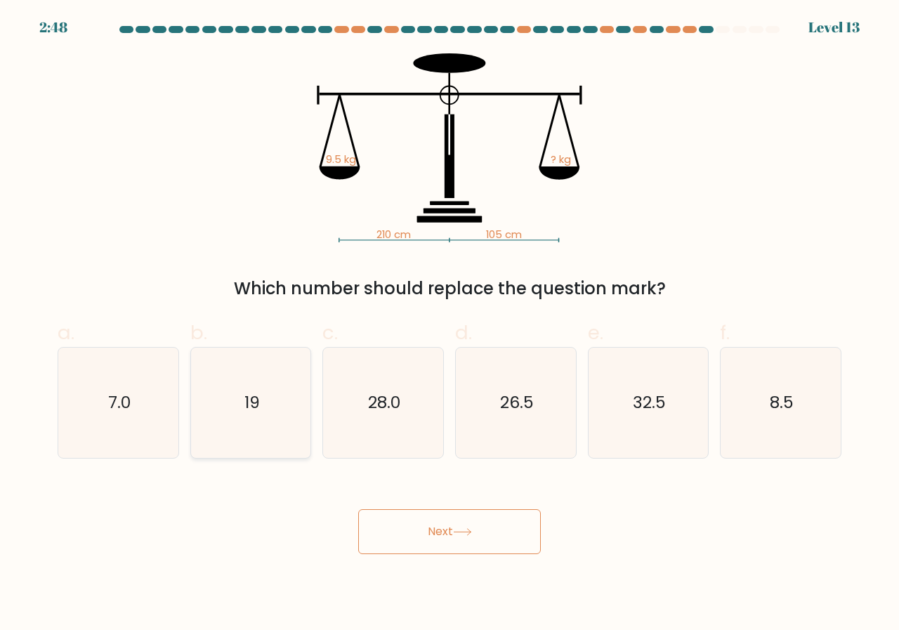
click at [449, 324] on input "b. 19" at bounding box center [449, 319] width 1 height 9
radio input "true"
click at [464, 529] on icon at bounding box center [462, 532] width 19 height 8
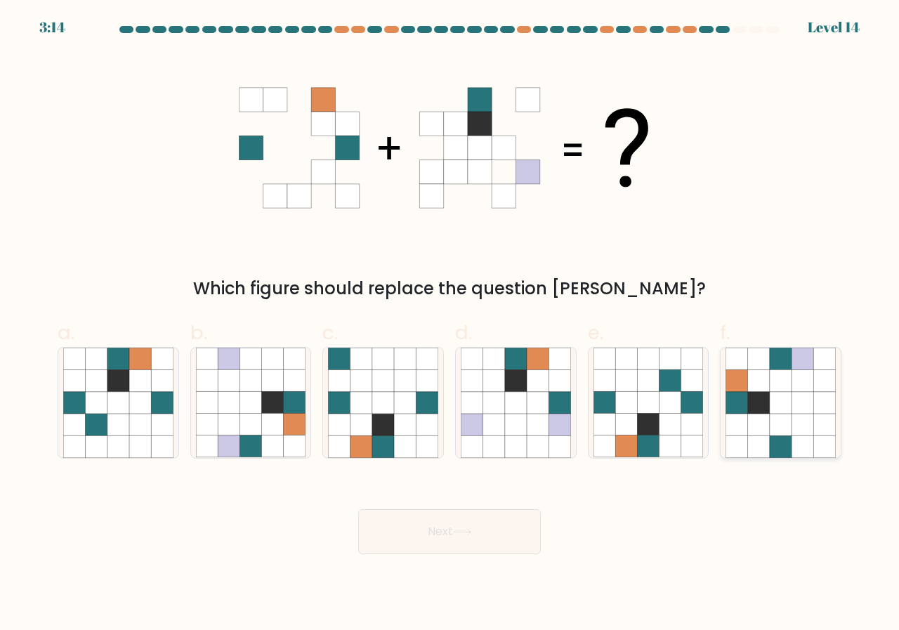
click at [786, 381] on icon at bounding box center [781, 381] width 22 height 22
click at [450, 324] on input "f." at bounding box center [449, 319] width 1 height 9
radio input "true"
click at [482, 522] on button "Next" at bounding box center [449, 531] width 183 height 45
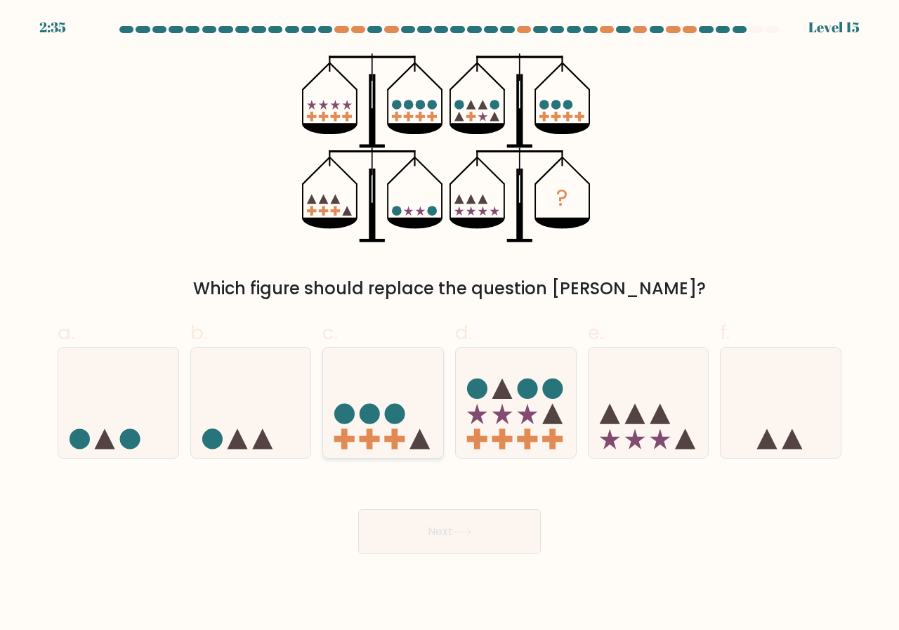
click at [407, 428] on icon at bounding box center [383, 402] width 120 height 99
click at [449, 324] on input "c." at bounding box center [449, 319] width 1 height 9
radio input "true"
click at [752, 252] on div "? Which figure should replace the question mark?" at bounding box center [449, 177] width 800 height 248
click at [440, 545] on button "Next" at bounding box center [449, 531] width 183 height 45
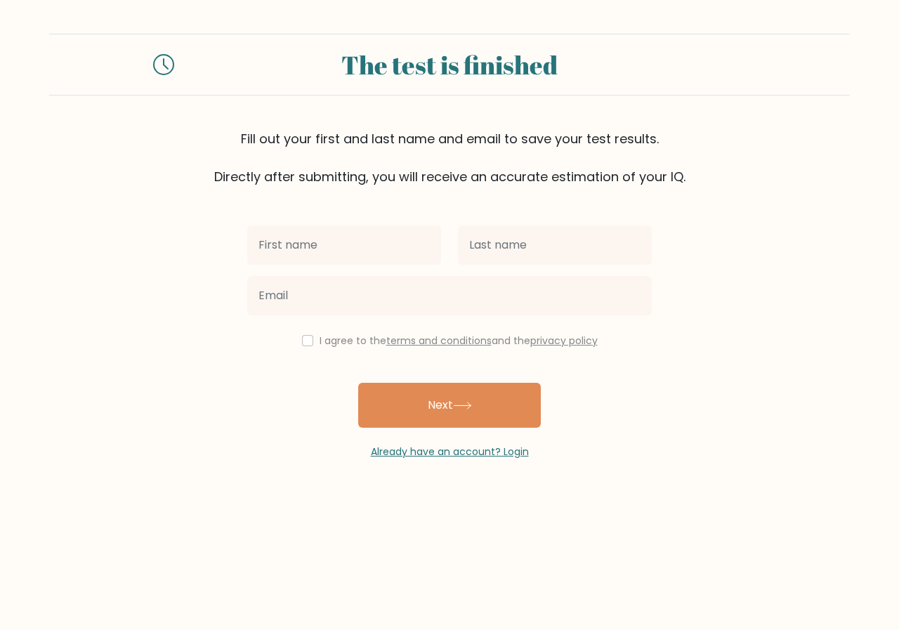
click at [335, 256] on input "text" at bounding box center [344, 244] width 194 height 39
type input "o"
click at [358, 383] on button "Next" at bounding box center [449, 405] width 183 height 45
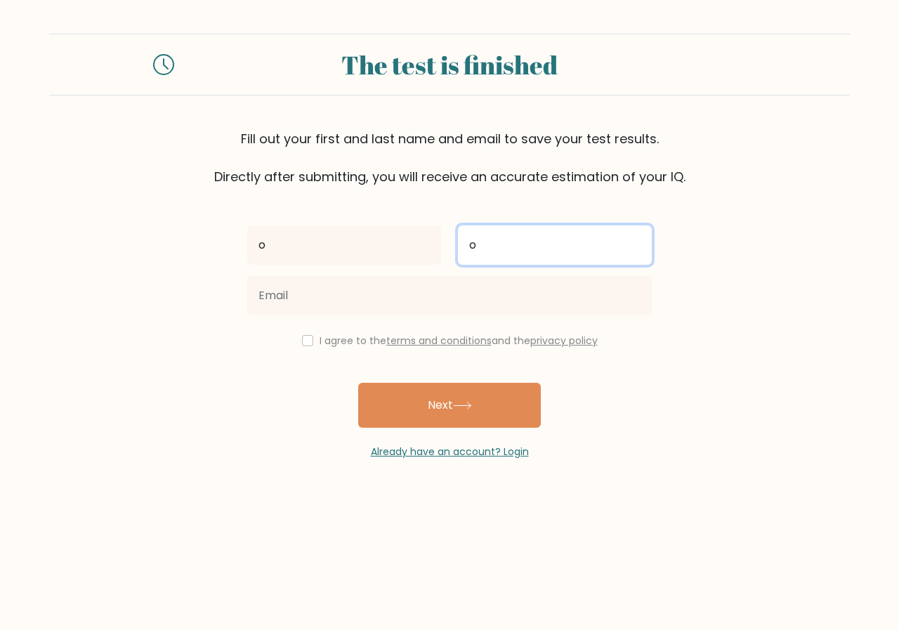
type input "o"
click at [358, 383] on button "Next" at bounding box center [449, 405] width 183 height 45
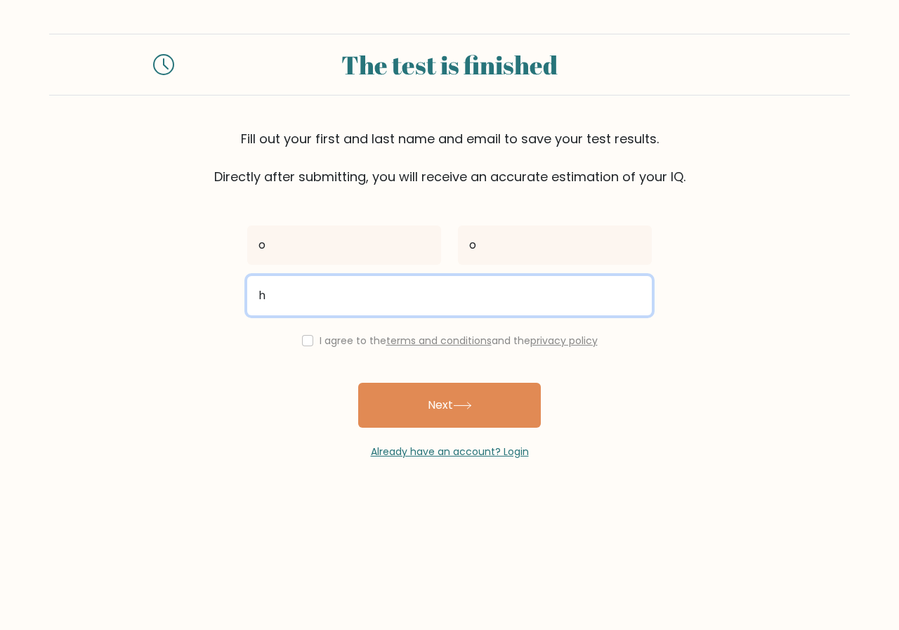
type input "[EMAIL_ADDRESS][DOMAIN_NAME]"
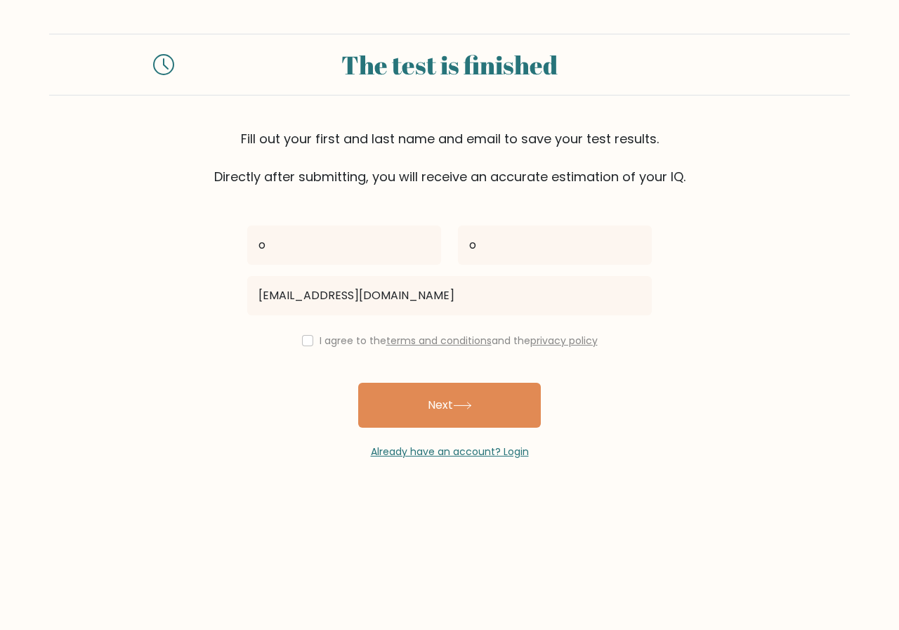
click at [307, 328] on div "o o [EMAIL_ADDRESS][DOMAIN_NAME] I agree to the terms and conditions and the pr…" at bounding box center [449, 322] width 421 height 273
click at [307, 341] on input "checkbox" at bounding box center [307, 340] width 11 height 11
checkbox input "true"
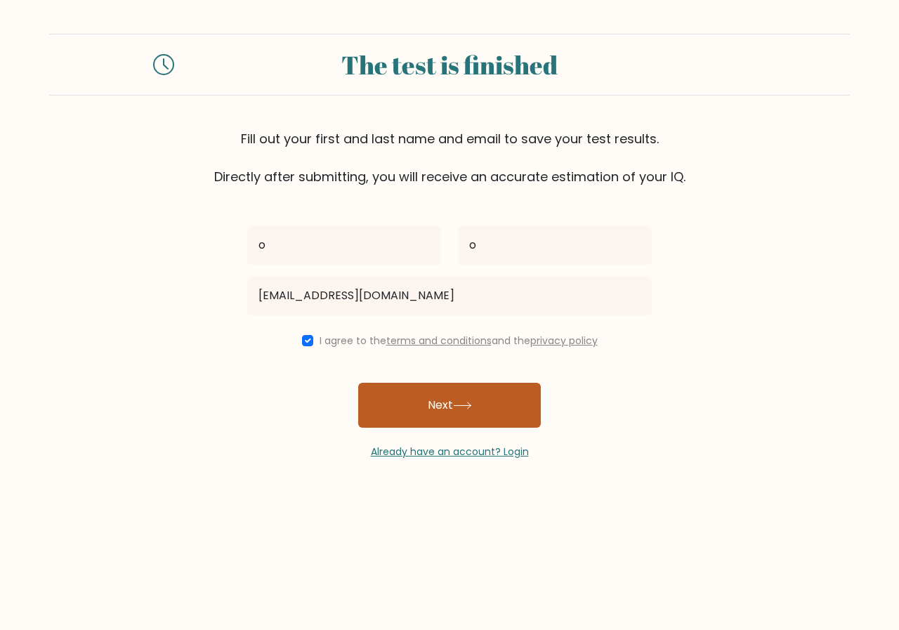
click at [416, 409] on button "Next" at bounding box center [449, 405] width 183 height 45
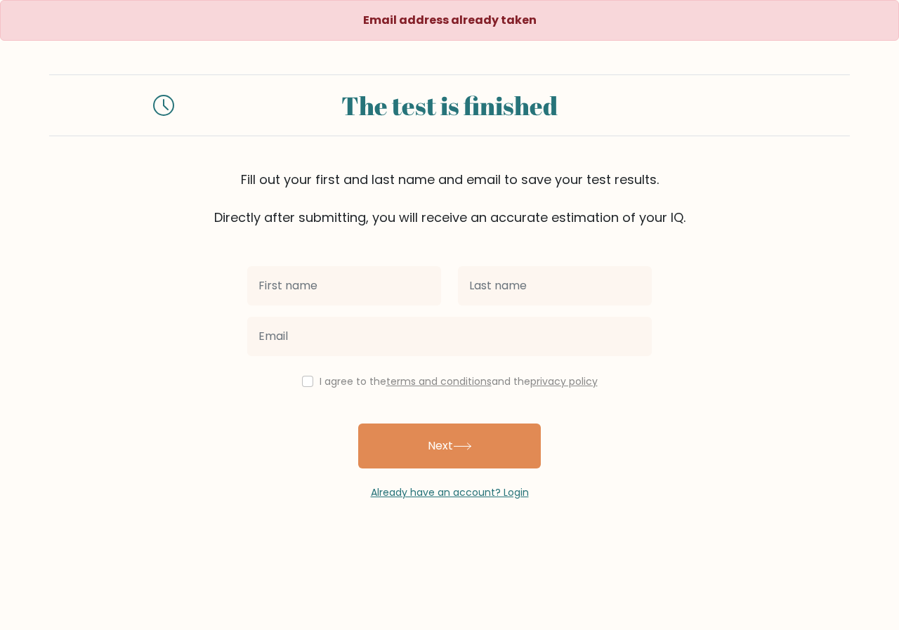
click at [331, 291] on input "text" at bounding box center [344, 285] width 194 height 39
type input "uuuuuu"
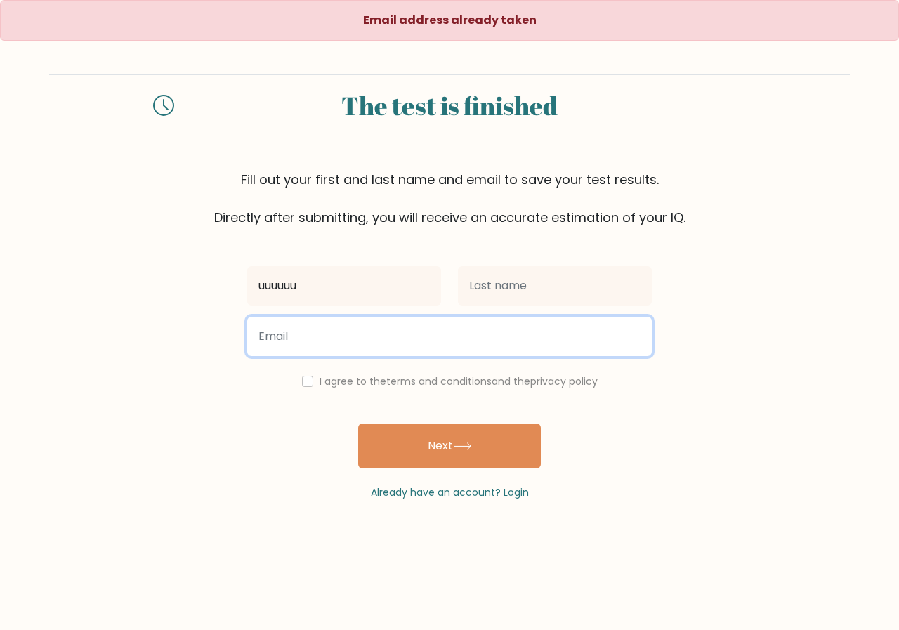
click at [382, 345] on input "email" at bounding box center [449, 336] width 404 height 39
type input "[EMAIL_ADDRESS][DOMAIN_NAME]"
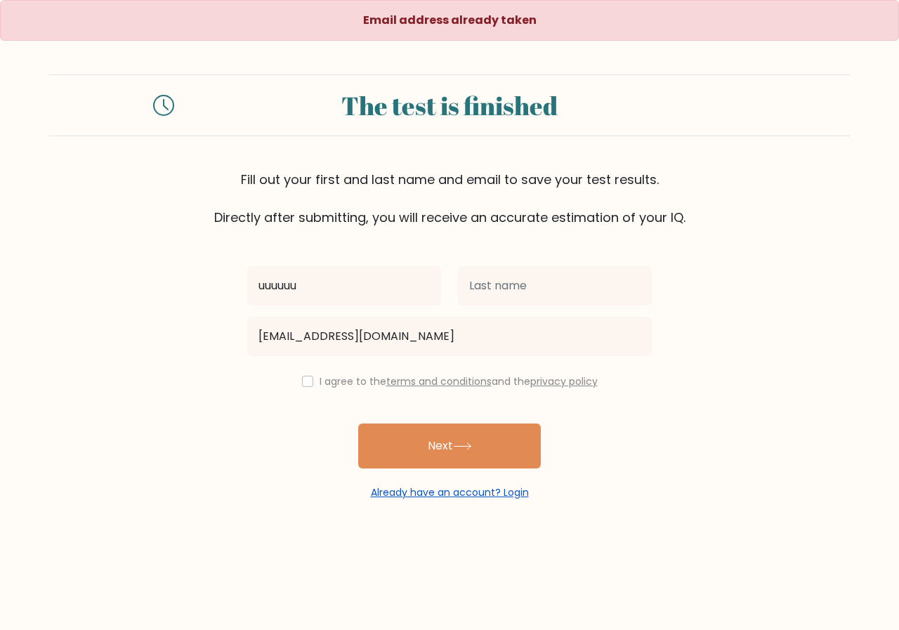
click at [479, 490] on link "Already have an account? Login" at bounding box center [450, 492] width 158 height 14
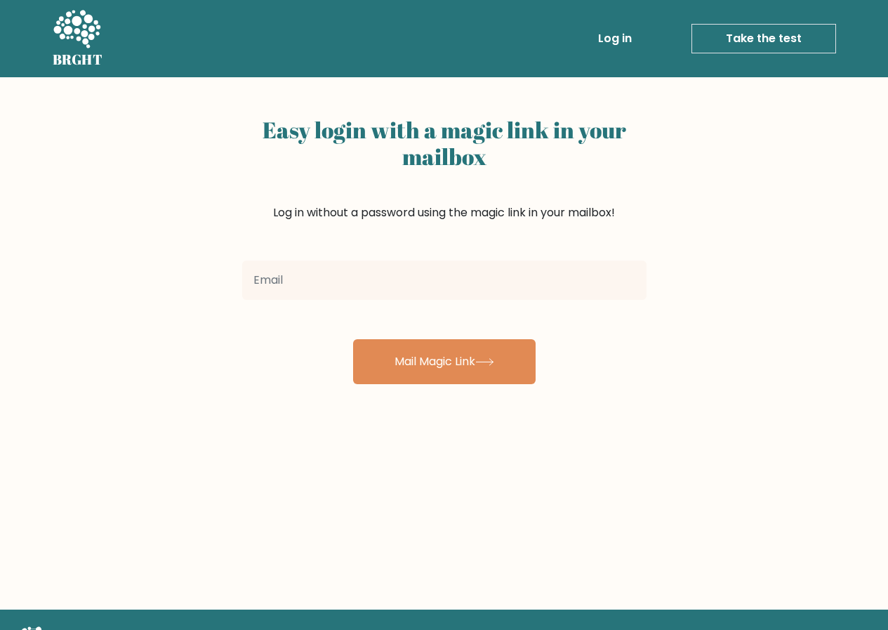
click at [426, 286] on input "email" at bounding box center [444, 279] width 404 height 39
type input "[EMAIL_ADDRESS][DOMAIN_NAME]"
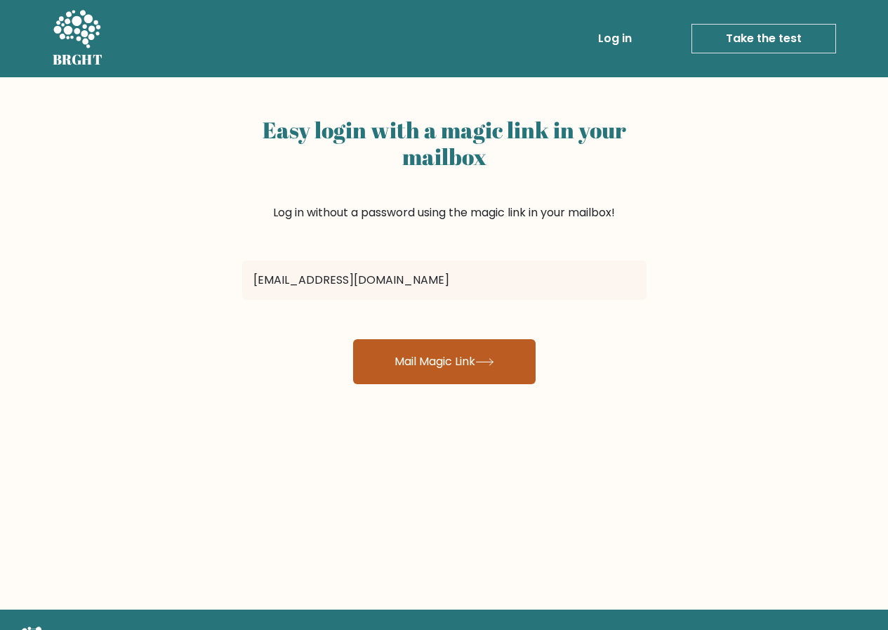
click at [437, 355] on button "Mail Magic Link" at bounding box center [444, 361] width 183 height 45
